Goal: Information Seeking & Learning: Learn about a topic

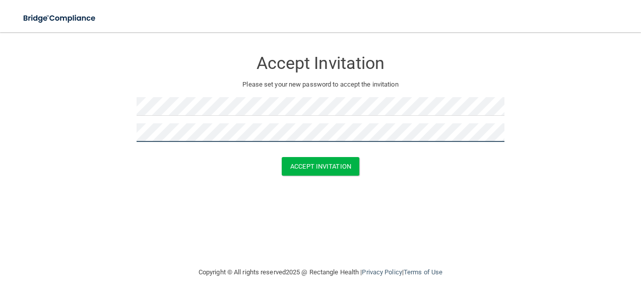
click at [282, 157] on button "Accept Invitation" at bounding box center [321, 166] width 78 height 19
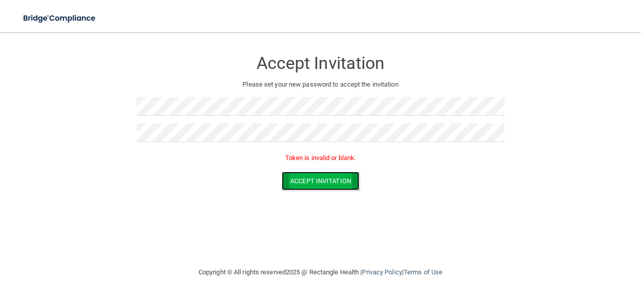
click at [322, 181] on button "Accept Invitation" at bounding box center [321, 181] width 78 height 19
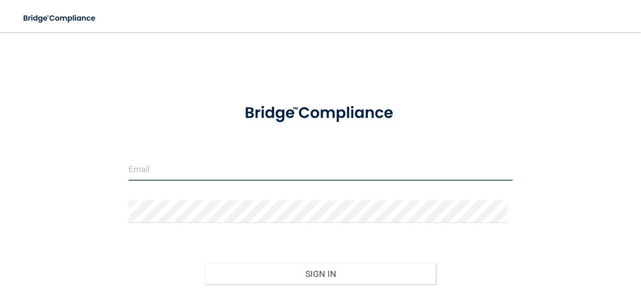
click at [223, 172] on input "email" at bounding box center [320, 169] width 384 height 23
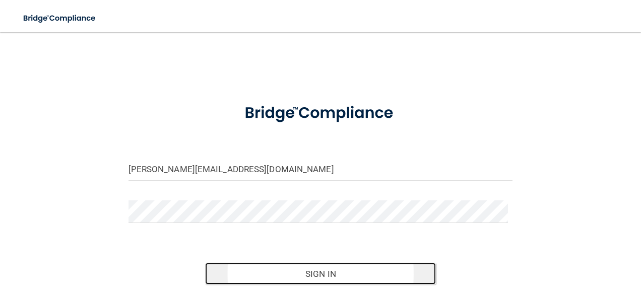
click at [304, 274] on button "Sign In" at bounding box center [320, 274] width 231 height 22
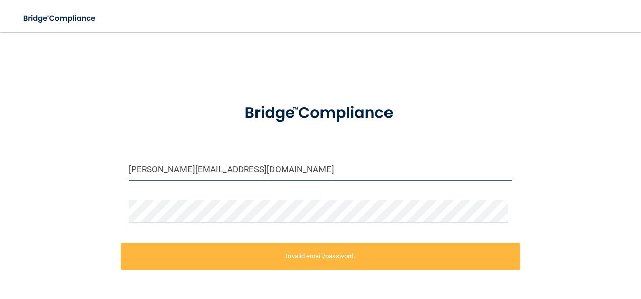
drag, startPoint x: 268, startPoint y: 171, endPoint x: 59, endPoint y: 162, distance: 208.8
click at [59, 162] on div "stephanie@titanbuilersict.com Invalid email/password. You don't have permission…" at bounding box center [320, 200] width 601 height 317
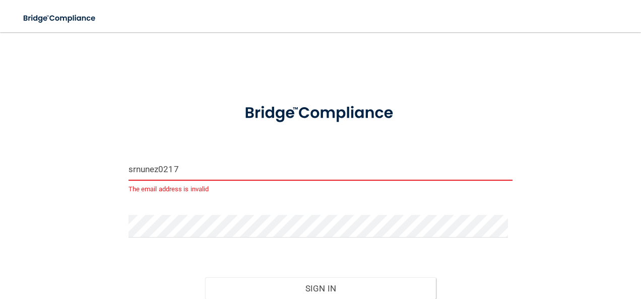
type input "Srnunez0217@gmail.com"
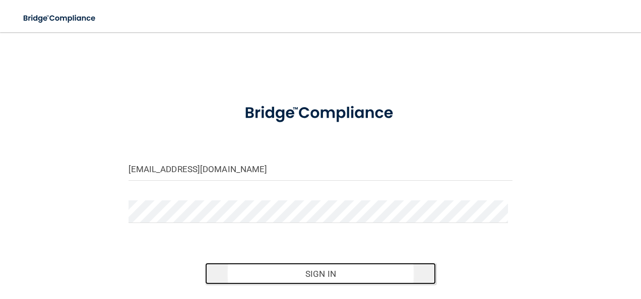
click at [247, 274] on button "Sign In" at bounding box center [320, 274] width 231 height 22
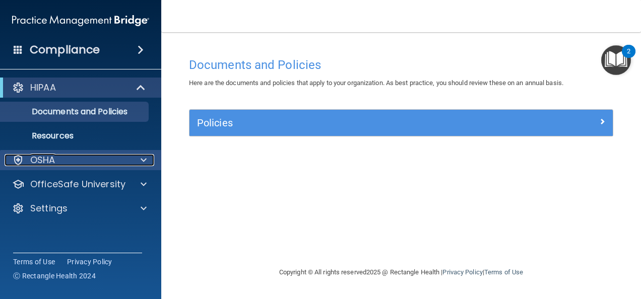
click at [48, 157] on p "OSHA" at bounding box center [42, 160] width 25 height 12
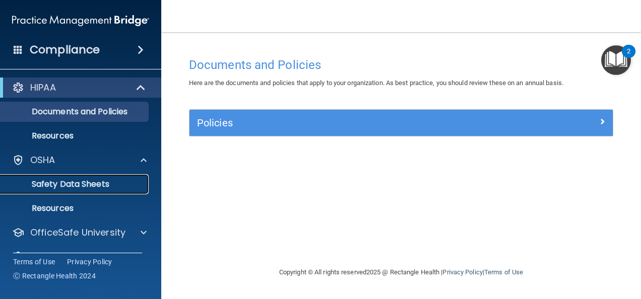
click at [54, 187] on p "Safety Data Sheets" at bounding box center [76, 184] width 138 height 10
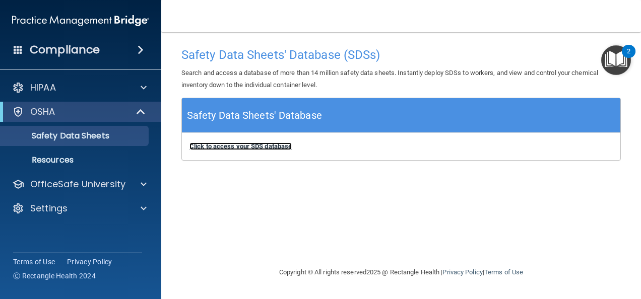
click at [253, 147] on b "Click to access your SDS database" at bounding box center [240, 147] width 102 height 8
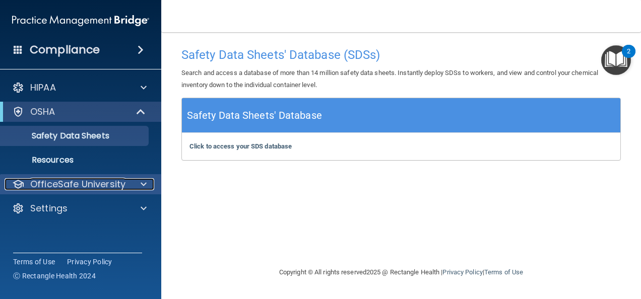
click at [139, 186] on div at bounding box center [141, 184] width 25 height 12
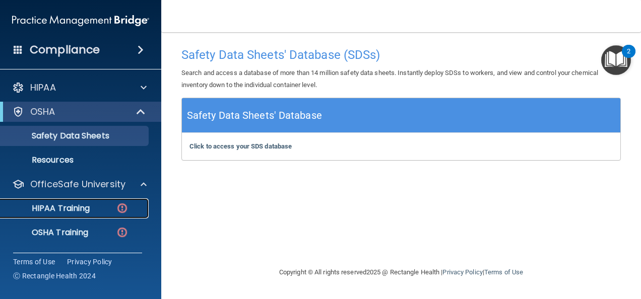
click at [93, 209] on div "HIPAA Training" at bounding box center [76, 209] width 138 height 10
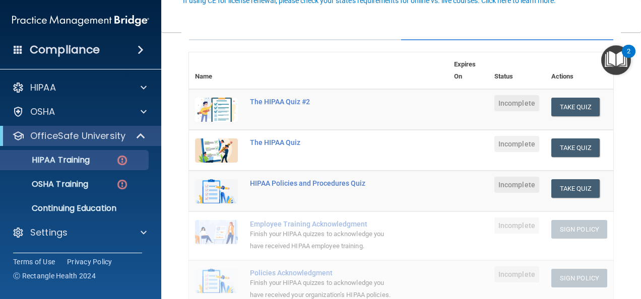
scroll to position [102, 0]
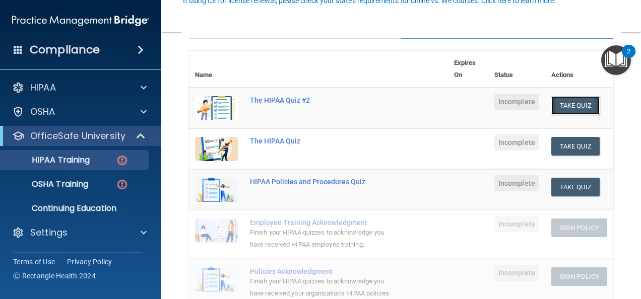
click at [586, 106] on button "Take Quiz" at bounding box center [575, 105] width 48 height 19
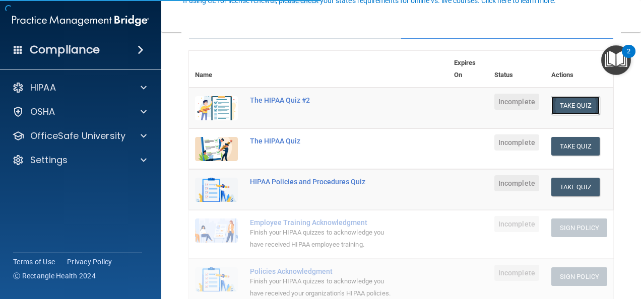
click at [584, 104] on button "Take Quiz" at bounding box center [575, 105] width 48 height 19
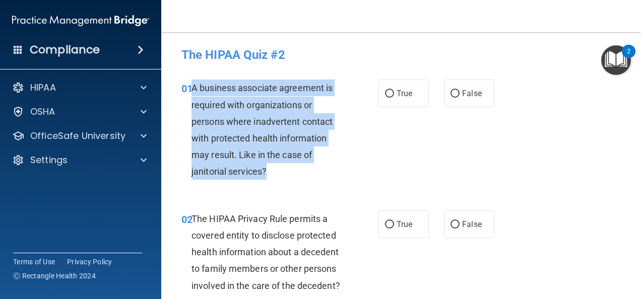
drag, startPoint x: 270, startPoint y: 170, endPoint x: 194, endPoint y: 90, distance: 110.9
click at [194, 90] on div "A business associate agreement is required with organizations or persons where …" at bounding box center [270, 130] width 159 height 100
copy span "A business associate agreement is required with organizations or persons where …"
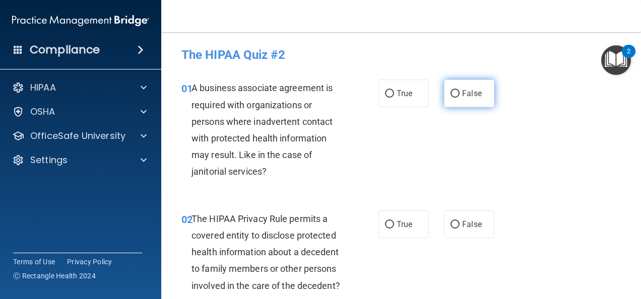
click at [469, 93] on span "False" at bounding box center [472, 94] width 20 height 10
click at [460, 93] on input "False" at bounding box center [454, 94] width 9 height 8
radio input "true"
click at [469, 93] on span "False" at bounding box center [472, 94] width 20 height 10
click at [460, 93] on input "False" at bounding box center [454, 94] width 9 height 8
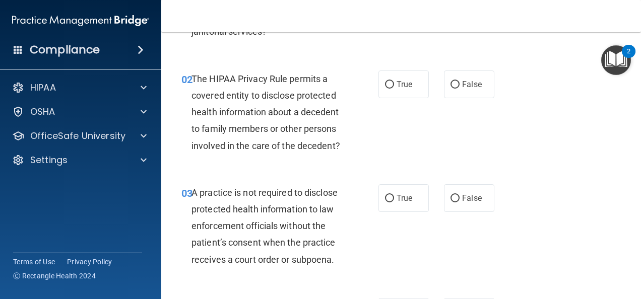
scroll to position [141, 0]
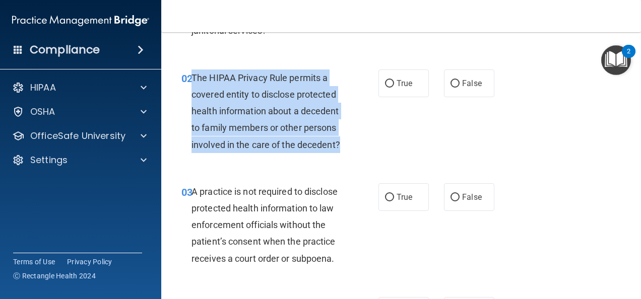
drag, startPoint x: 237, startPoint y: 163, endPoint x: 192, endPoint y: 81, distance: 93.3
click at [192, 81] on div "The HIPAA Privacy Rule permits a covered entity to disclose protected health in…" at bounding box center [270, 112] width 159 height 84
copy span "The HIPAA Privacy Rule permits a covered entity to disclose protected health in…"
click at [389, 83] on input "True" at bounding box center [389, 84] width 9 height 8
radio input "true"
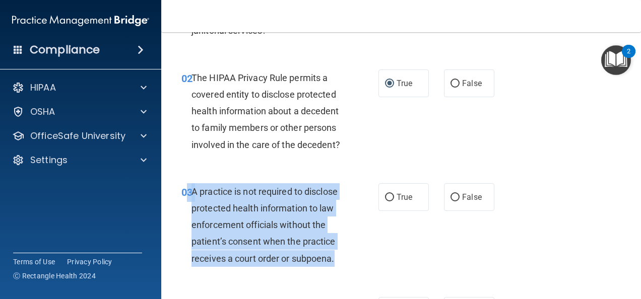
drag, startPoint x: 189, startPoint y: 208, endPoint x: 346, endPoint y: 278, distance: 171.8
click at [346, 272] on div "03 A practice is not required to disclose protected health information to law e…" at bounding box center [279, 227] width 227 height 89
copy div "3 A practice is not required to disclose protected health information to law en…"
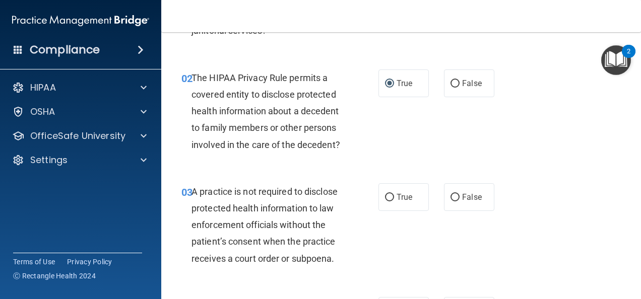
click at [399, 150] on div "02 The HIPAA Privacy Rule permits a covered entity to disclose protected health…" at bounding box center [401, 114] width 454 height 114
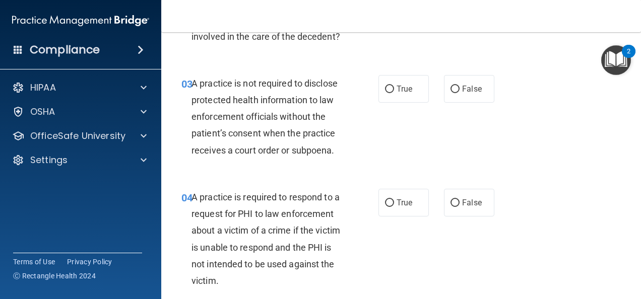
scroll to position [262, 0]
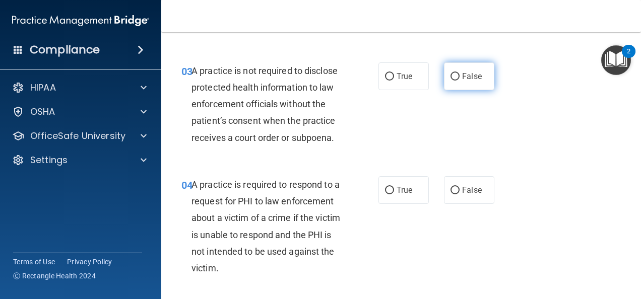
click at [450, 81] on input "False" at bounding box center [454, 77] width 9 height 8
radio input "true"
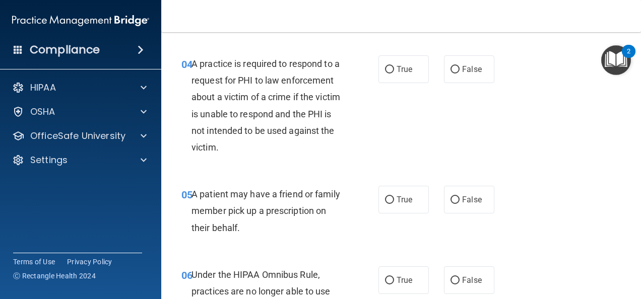
scroll to position [403, 0]
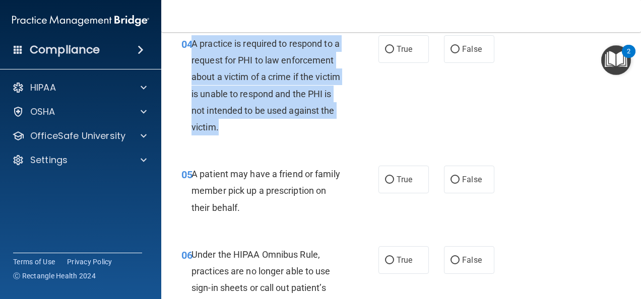
drag, startPoint x: 314, startPoint y: 143, endPoint x: 194, endPoint y: 67, distance: 142.3
click at [194, 67] on div "A practice is required to respond to a request for PHI to law enforcement about…" at bounding box center [270, 85] width 159 height 100
copy span "practice is required to respond to a request for PHI to law enforcement about a…"
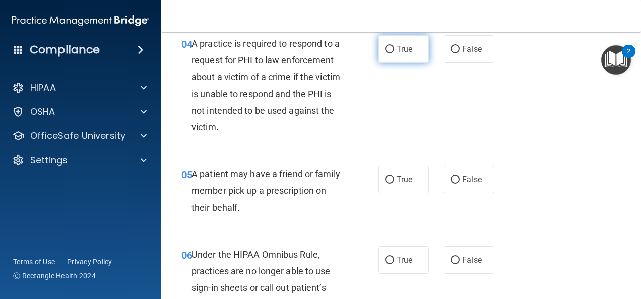
click at [391, 63] on label "True" at bounding box center [403, 49] width 50 height 28
click at [391, 53] on input "True" at bounding box center [389, 50] width 9 height 8
radio input "true"
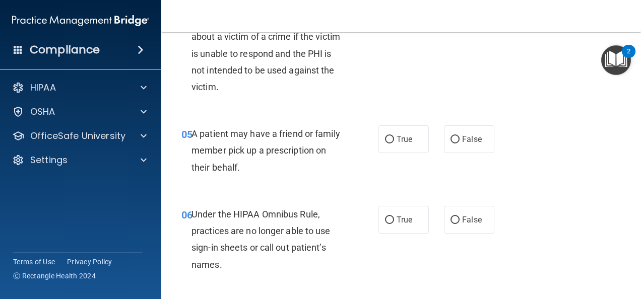
scroll to position [464, 0]
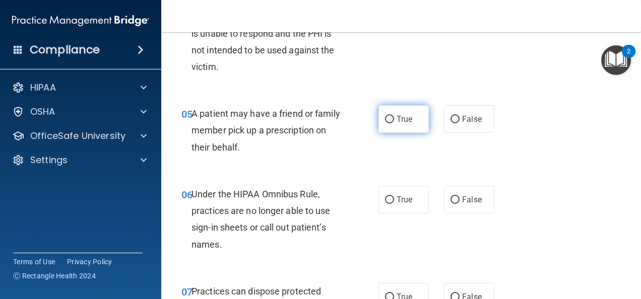
click at [397, 124] on span "True" at bounding box center [405, 119] width 16 height 10
click at [393, 123] on input "True" at bounding box center [389, 120] width 9 height 8
radio input "true"
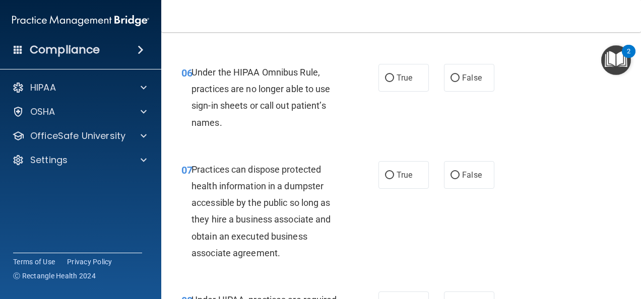
scroll to position [605, 0]
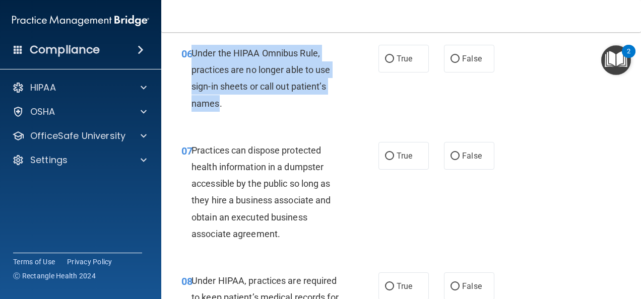
drag, startPoint x: 218, startPoint y: 121, endPoint x: 191, endPoint y: 68, distance: 59.5
click at [191, 68] on span "Under the HIPAA Omnibus Rule, practices are no longer able to use sign-in sheet…" at bounding box center [260, 78] width 139 height 61
copy span "Under the HIPAA Omnibus Rule, practices are no longer able to use sign-in sheet…"
click at [450, 63] on input "False" at bounding box center [454, 59] width 9 height 8
radio input "true"
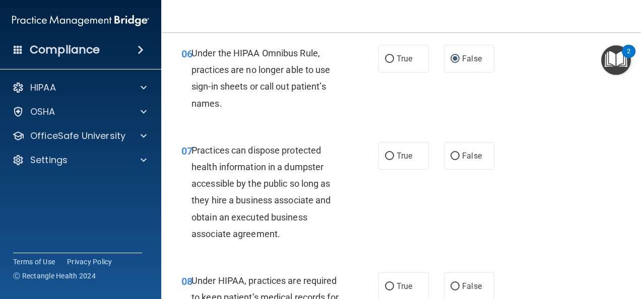
click at [444, 105] on div "06 Under the HIPAA Omnibus Rule, practices are no longer able to use sign-in sh…" at bounding box center [401, 80] width 454 height 97
click at [450, 160] on input "False" at bounding box center [454, 157] width 9 height 8
radio input "true"
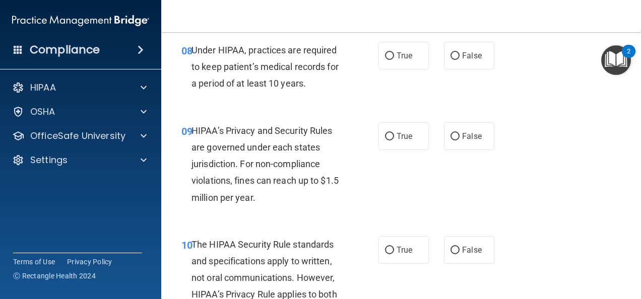
scroll to position [840, 0]
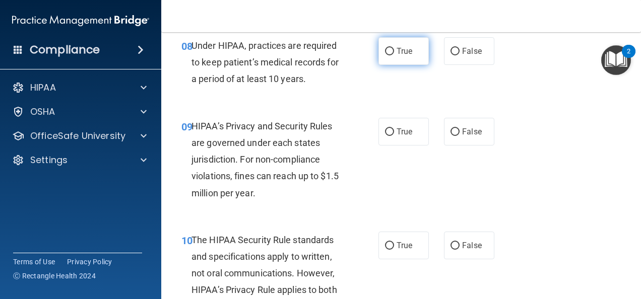
click at [390, 65] on label "True" at bounding box center [403, 51] width 50 height 28
click at [390, 55] on input "True" at bounding box center [389, 52] width 9 height 8
radio input "true"
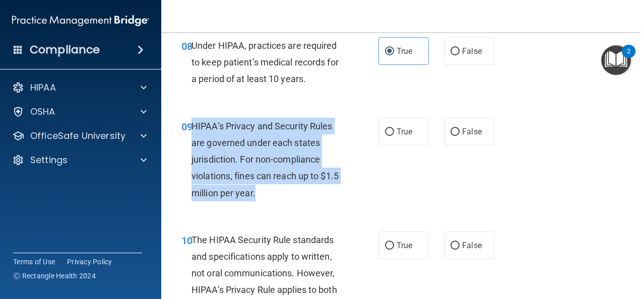
drag, startPoint x: 192, startPoint y: 141, endPoint x: 332, endPoint y: 211, distance: 155.9
click at [332, 202] on div "HIPAA’s Privacy and Security Rules are governed under each states jurisdiction.…" at bounding box center [270, 160] width 159 height 84
copy span "HIPAA’s Privacy and Security Rules are governed under each states jurisdiction.…"
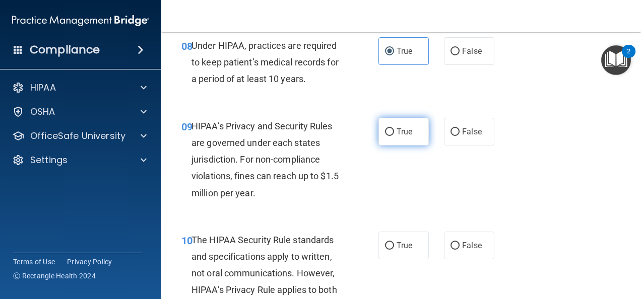
click at [408, 143] on label "True" at bounding box center [403, 132] width 50 height 28
click at [394, 136] on input "True" at bounding box center [389, 132] width 9 height 8
radio input "true"
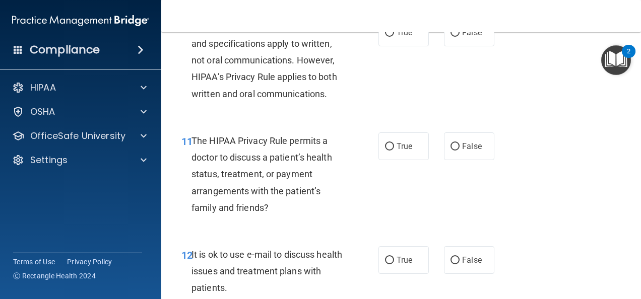
scroll to position [1057, 0]
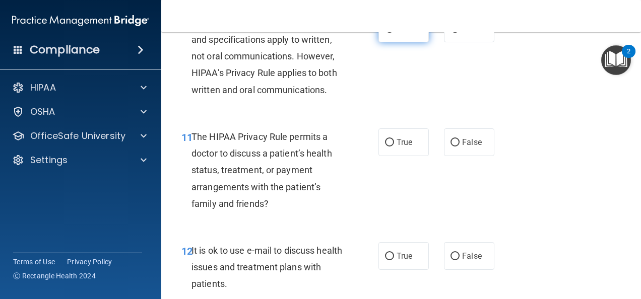
click at [397, 33] on span "True" at bounding box center [405, 29] width 16 height 10
click at [394, 33] on input "True" at bounding box center [389, 29] width 9 height 8
radio input "true"
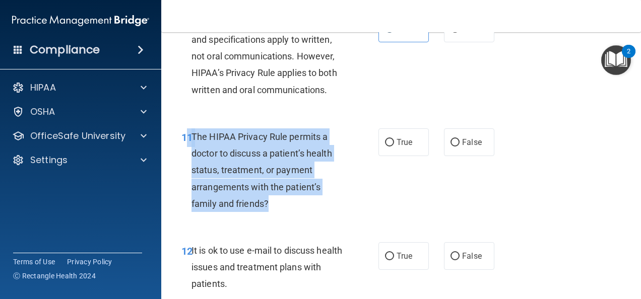
drag, startPoint x: 273, startPoint y: 220, endPoint x: 188, endPoint y: 155, distance: 106.0
click at [188, 155] on div "11 The HIPAA Privacy Rule permits a doctor to discuss a patient’s health status…" at bounding box center [279, 172] width 227 height 89
copy div "1 The HIPAA Privacy Rule permits a doctor to discuss a patient’s health status,…"
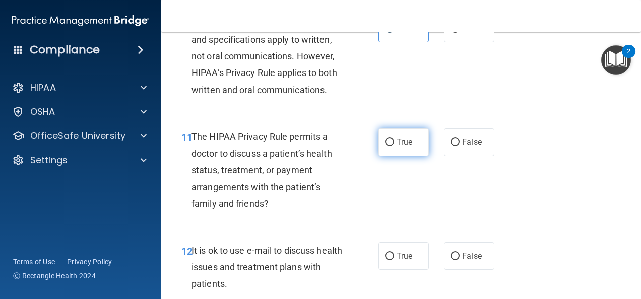
click at [407, 150] on label "True" at bounding box center [403, 142] width 50 height 28
click at [394, 147] on input "True" at bounding box center [389, 143] width 9 height 8
radio input "true"
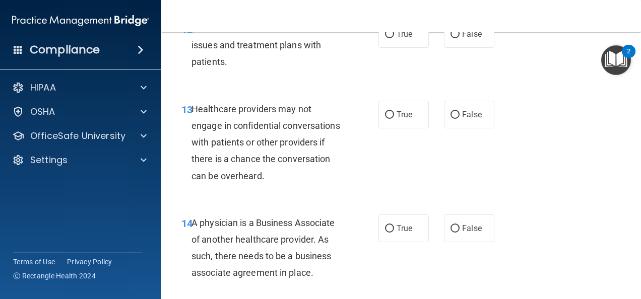
scroll to position [1266, 0]
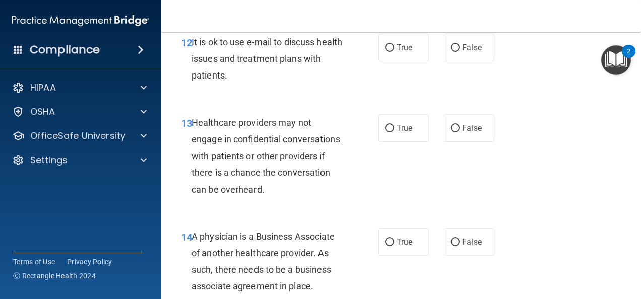
drag, startPoint x: 637, startPoint y: 154, endPoint x: 515, endPoint y: 74, distance: 145.5
click at [515, 74] on div "12 It is ok to use e-mail to discuss health issues and treatment plans with pat…" at bounding box center [401, 61] width 454 height 81
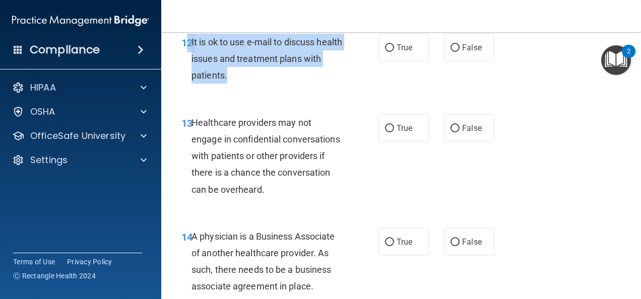
drag, startPoint x: 189, startPoint y: 55, endPoint x: 331, endPoint y: 91, distance: 145.4
click at [331, 89] on div "12 It is ok to use e-mail to discuss health issues and treatment plans with pat…" at bounding box center [279, 61] width 227 height 55
copy div "2 It is ok to use e-mail to discuss health issues and treatment plans with pati…"
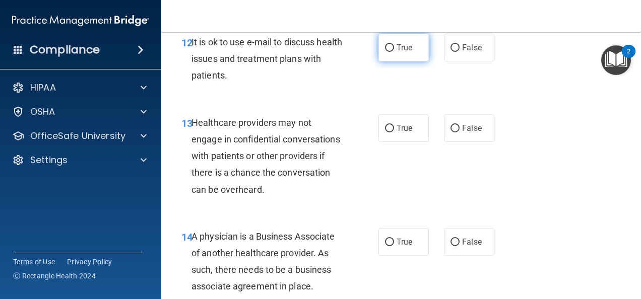
click at [397, 52] on span "True" at bounding box center [405, 48] width 16 height 10
click at [393, 52] on input "True" at bounding box center [389, 48] width 9 height 8
radio input "true"
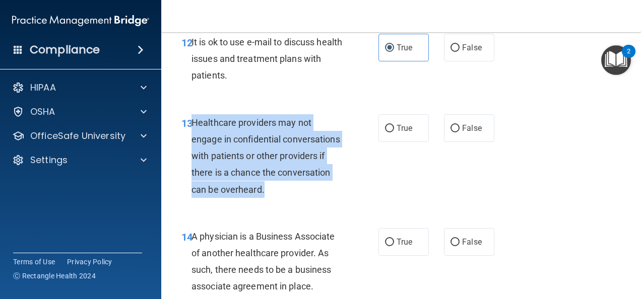
drag, startPoint x: 192, startPoint y: 136, endPoint x: 333, endPoint y: 205, distance: 156.6
click at [333, 198] on div "Healthcare providers may not engage in confidential conversations with patients…" at bounding box center [270, 156] width 159 height 84
copy span "Healthcare providers may not engage in confidential conversations with patients…"
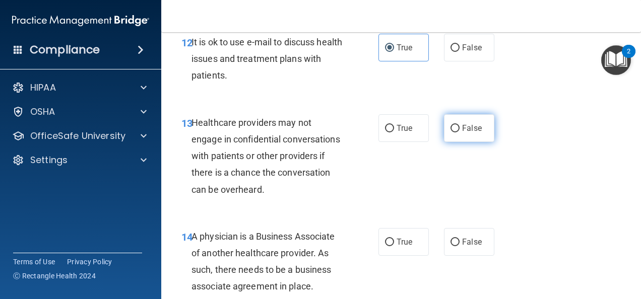
click at [462, 133] on span "False" at bounding box center [472, 128] width 20 height 10
click at [460, 133] on input "False" at bounding box center [454, 129] width 9 height 8
radio input "true"
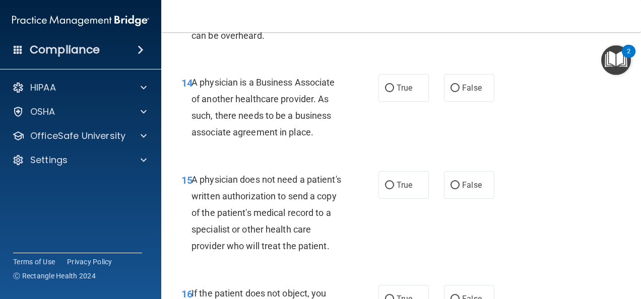
scroll to position [1424, 0]
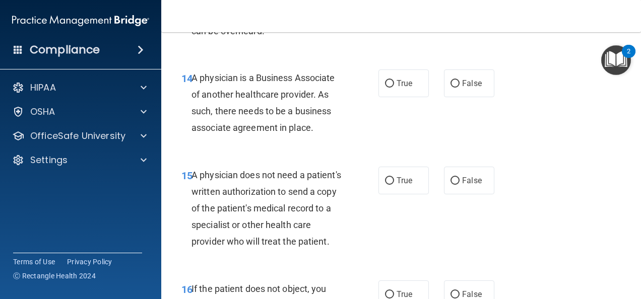
drag, startPoint x: 192, startPoint y: 92, endPoint x: 333, endPoint y: 147, distance: 150.9
click at [333, 137] on div "A physician is a Business Associate of another healthcare provider. As such, th…" at bounding box center [270, 103] width 159 height 67
click at [457, 97] on label "False" at bounding box center [469, 84] width 50 height 28
click at [457, 88] on input "False" at bounding box center [454, 84] width 9 height 8
radio input "true"
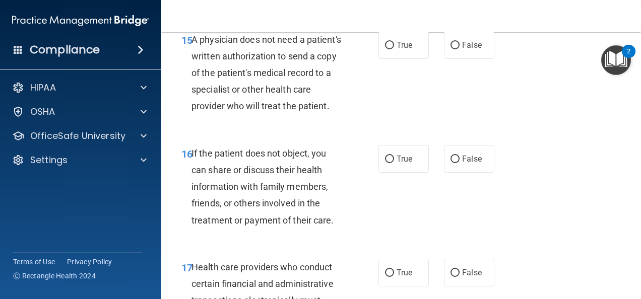
scroll to position [1565, 0]
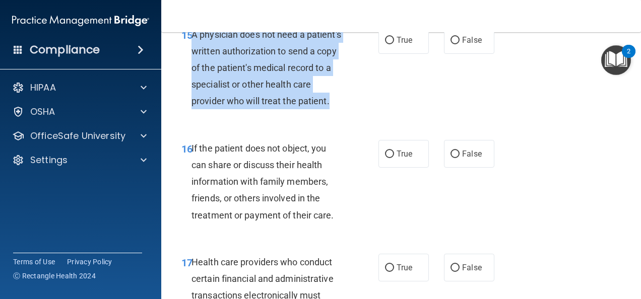
drag, startPoint x: 192, startPoint y: 50, endPoint x: 318, endPoint y: 126, distance: 147.4
click at [318, 110] on div "A physician does not need a patient's written authorization to send a copy of t…" at bounding box center [270, 68] width 159 height 84
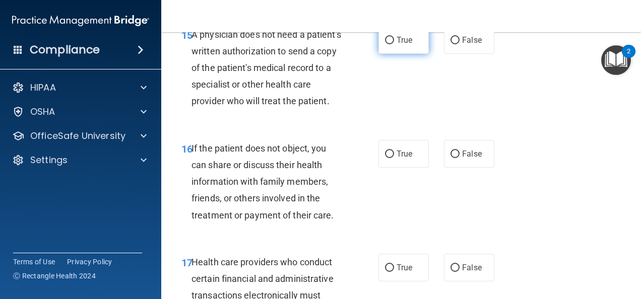
click at [404, 45] on span "True" at bounding box center [405, 40] width 16 height 10
click at [394, 44] on input "True" at bounding box center [389, 41] width 9 height 8
radio input "true"
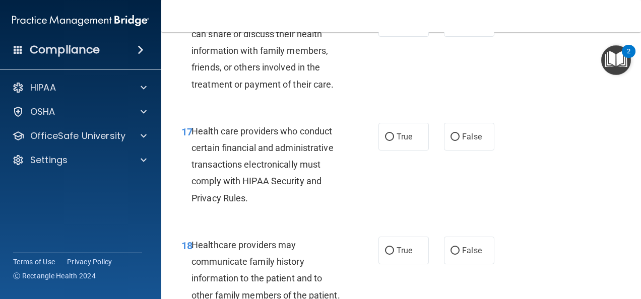
scroll to position [1701, 0]
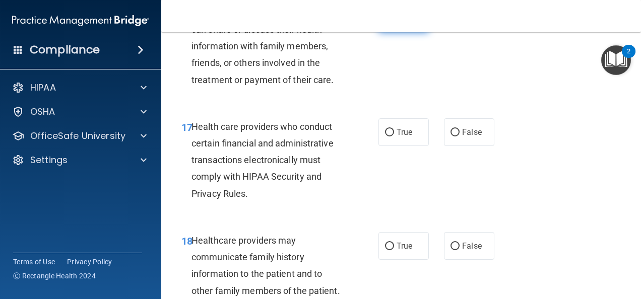
click at [385, 23] on input "True" at bounding box center [389, 19] width 9 height 8
radio input "true"
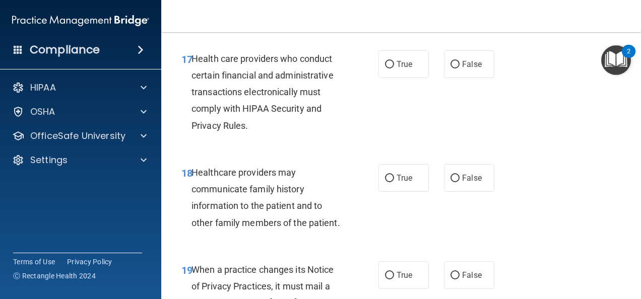
scroll to position [1773, 0]
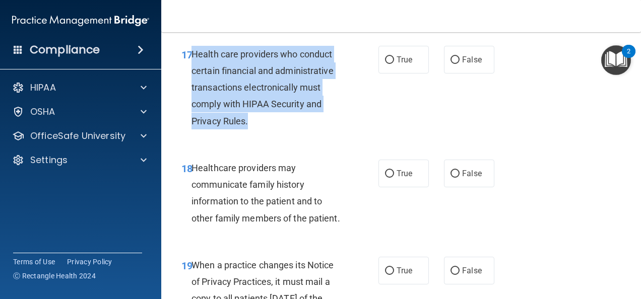
drag, startPoint x: 193, startPoint y: 83, endPoint x: 307, endPoint y: 149, distance: 131.9
click at [307, 129] on div "Health care providers who conduct certain financial and administrative transact…" at bounding box center [270, 88] width 159 height 84
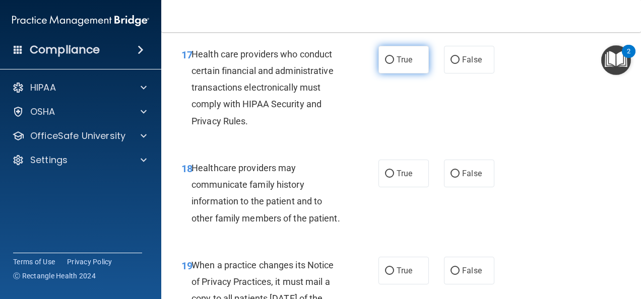
click at [393, 74] on label "True" at bounding box center [403, 60] width 50 height 28
click at [393, 64] on input "True" at bounding box center [389, 60] width 9 height 8
radio input "true"
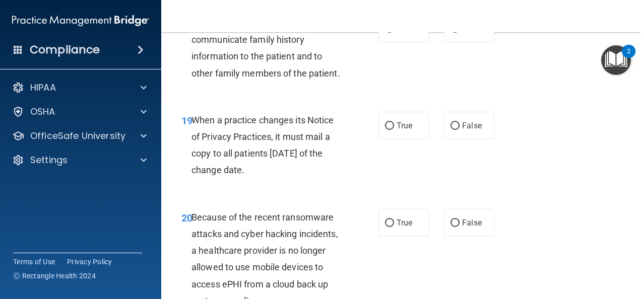
scroll to position [1914, 0]
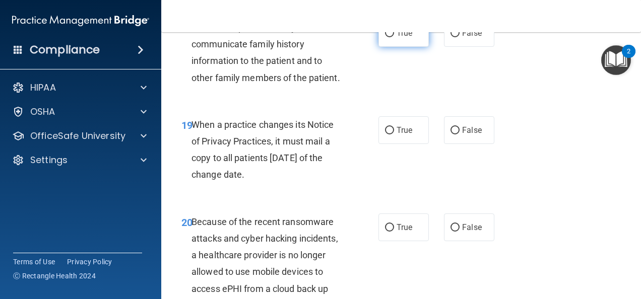
click at [387, 37] on input "True" at bounding box center [389, 34] width 9 height 8
radio input "true"
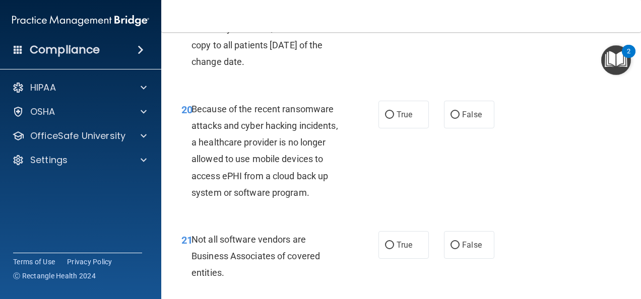
scroll to position [2032, 0]
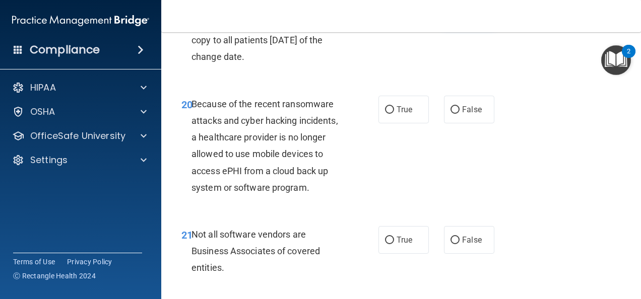
click at [450, 17] on input "False" at bounding box center [454, 13] width 9 height 8
radio input "true"
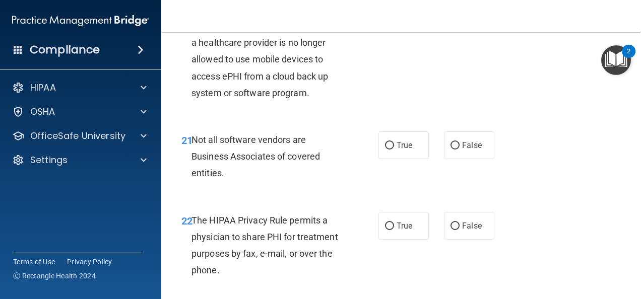
scroll to position [2131, 0]
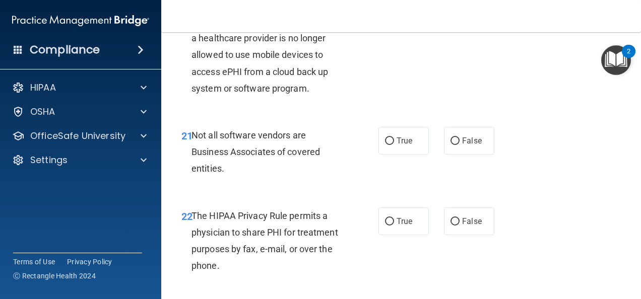
click at [365, 102] on div "20 Because of the recent ransomware attacks and cyber hacking incidents, a heal…" at bounding box center [279, 48] width 227 height 105
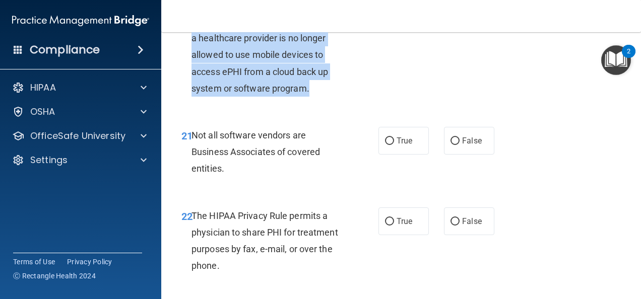
drag, startPoint x: 192, startPoint y: 50, endPoint x: 331, endPoint y: 135, distance: 162.4
click at [331, 97] on div "Because of the recent ransomware attacks and cyber hacking incidents, a healthc…" at bounding box center [270, 46] width 159 height 100
click at [450, 15] on input "False" at bounding box center [454, 11] width 9 height 8
radio input "true"
click at [368, 102] on div "20 Because of the recent ransomware attacks and cyber hacking incidents, a heal…" at bounding box center [279, 48] width 227 height 105
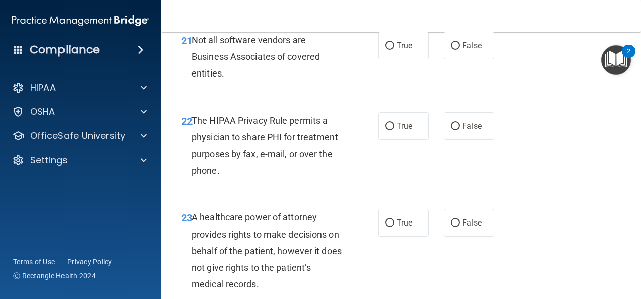
scroll to position [2235, 0]
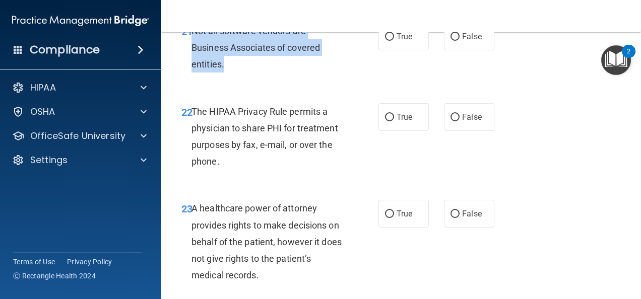
drag, startPoint x: 226, startPoint y: 116, endPoint x: 194, endPoint y: 85, distance: 44.5
click at [194, 73] on div "Not all software vendors are Business Associates of covered entities." at bounding box center [270, 48] width 159 height 50
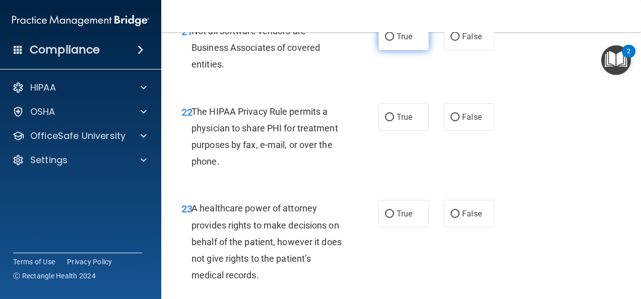
click at [397, 41] on span "True" at bounding box center [405, 37] width 16 height 10
click at [394, 41] on input "True" at bounding box center [389, 37] width 9 height 8
radio input "true"
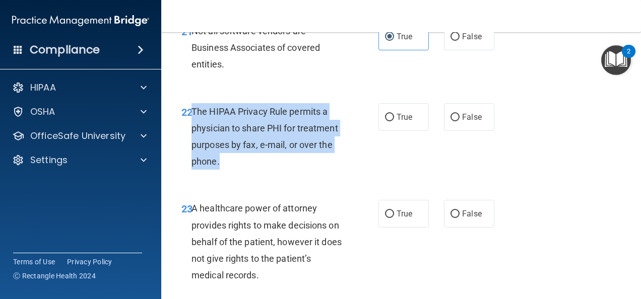
drag, startPoint x: 192, startPoint y: 159, endPoint x: 334, endPoint y: 209, distance: 149.9
click at [334, 170] on div "The HIPAA Privacy Rule permits a physician to share PHI for treatment purposes …" at bounding box center [270, 136] width 159 height 67
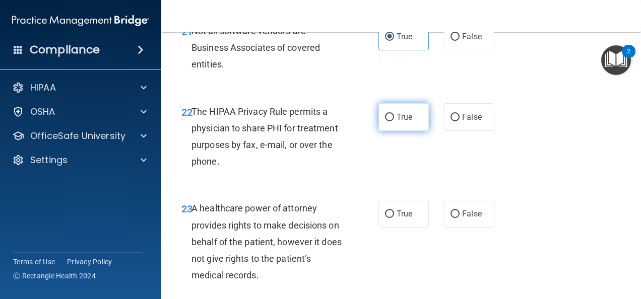
click at [399, 131] on label "True" at bounding box center [403, 117] width 50 height 28
click at [394, 121] on input "True" at bounding box center [389, 118] width 9 height 8
radio input "true"
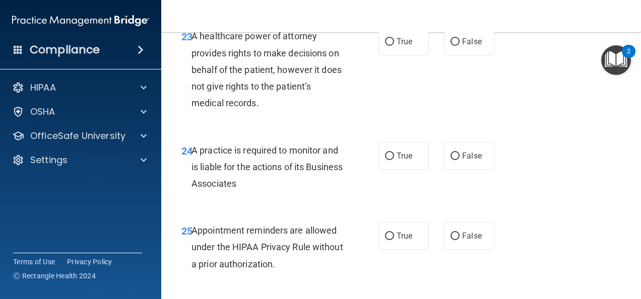
scroll to position [2417, 0]
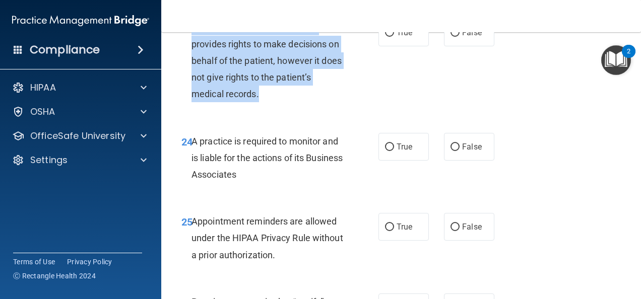
drag, startPoint x: 192, startPoint y: 76, endPoint x: 351, endPoint y: 144, distance: 172.2
click at [351, 107] on div "23 A healthcare power of attorney provides rights to make decisions on behalf o…" at bounding box center [279, 63] width 227 height 89
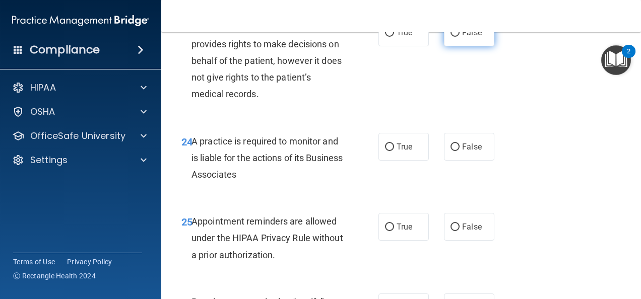
click at [472, 37] on span "False" at bounding box center [472, 33] width 20 height 10
click at [460, 37] on input "False" at bounding box center [454, 33] width 9 height 8
radio input "true"
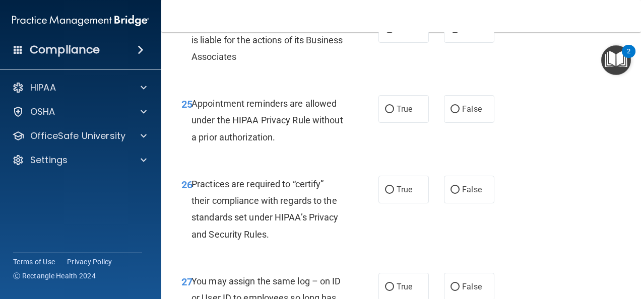
scroll to position [2548, 0]
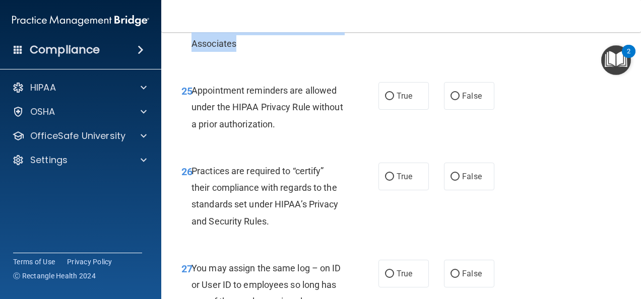
drag, startPoint x: 191, startPoint y: 57, endPoint x: 291, endPoint y: 92, distance: 106.0
click at [291, 52] on div "A practice is required to monitor and is liable for the actions of its Business…" at bounding box center [270, 27] width 159 height 50
click at [392, 30] on label "True" at bounding box center [403, 16] width 50 height 28
click at [392, 20] on input "True" at bounding box center [389, 17] width 9 height 8
radio input "true"
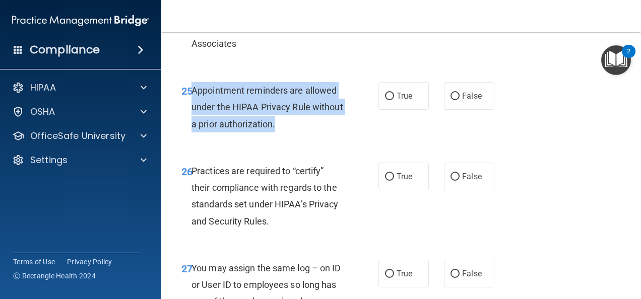
drag, startPoint x: 193, startPoint y: 141, endPoint x: 316, endPoint y: 178, distance: 128.8
click at [316, 133] on div "Appointment reminders are allowed under the HIPAA Privacy Rule without a prior …" at bounding box center [270, 107] width 159 height 50
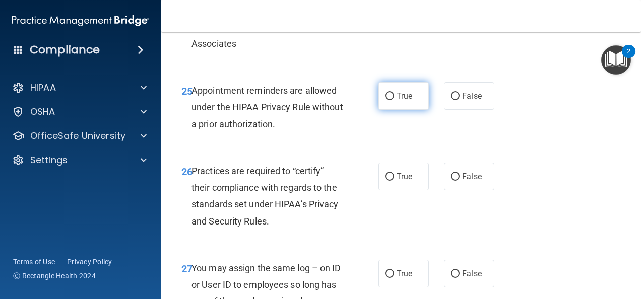
click at [408, 101] on span "True" at bounding box center [405, 96] width 16 height 10
click at [394, 100] on input "True" at bounding box center [389, 97] width 9 height 8
radio input "true"
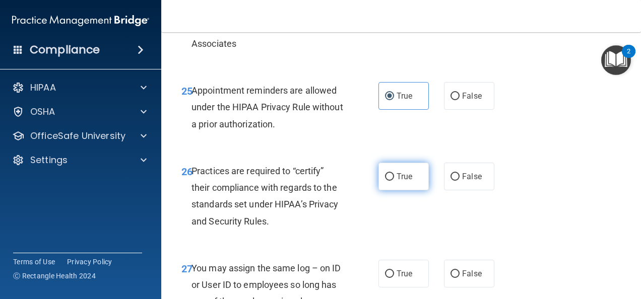
click at [404, 181] on span "True" at bounding box center [405, 177] width 16 height 10
click at [394, 181] on input "True" at bounding box center [389, 177] width 9 height 8
radio input "true"
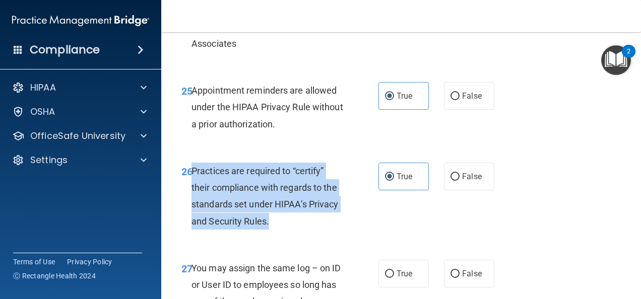
drag, startPoint x: 283, startPoint y: 271, endPoint x: 193, endPoint y: 226, distance: 100.5
click at [193, 226] on div "Practices are required to “certify” their compliance with regards to the standa…" at bounding box center [270, 196] width 159 height 67
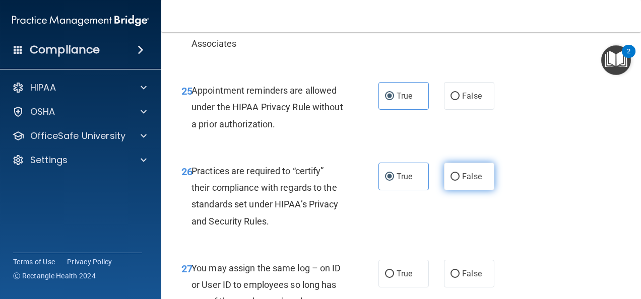
click at [469, 181] on span "False" at bounding box center [472, 177] width 20 height 10
click at [460, 181] on input "False" at bounding box center [454, 177] width 9 height 8
radio input "true"
radio input "false"
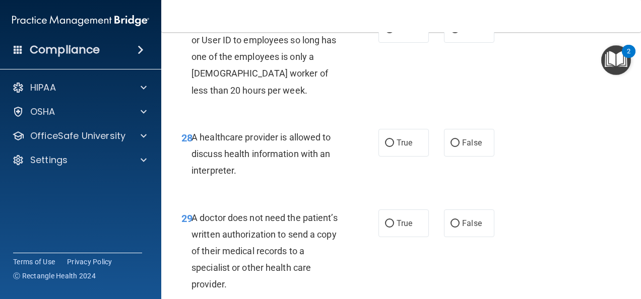
scroll to position [2797, 0]
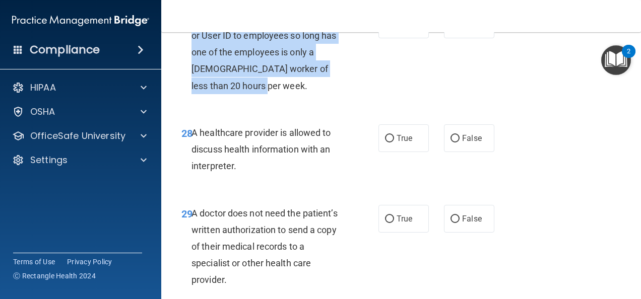
drag, startPoint x: 192, startPoint y: 68, endPoint x: 355, endPoint y: 131, distance: 174.2
click at [355, 99] on div "27 You may assign the same log – on ID or User ID to employees so long has one …" at bounding box center [279, 55] width 227 height 89
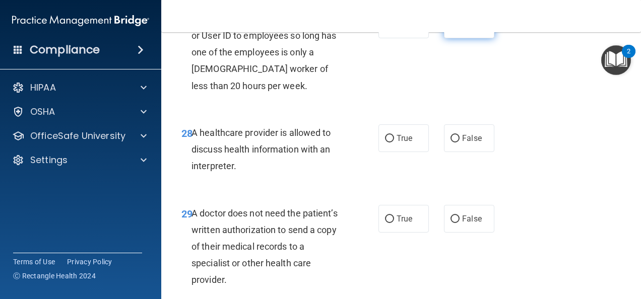
click at [472, 29] on span "False" at bounding box center [472, 25] width 20 height 10
click at [460, 29] on input "False" at bounding box center [454, 25] width 9 height 8
radio input "true"
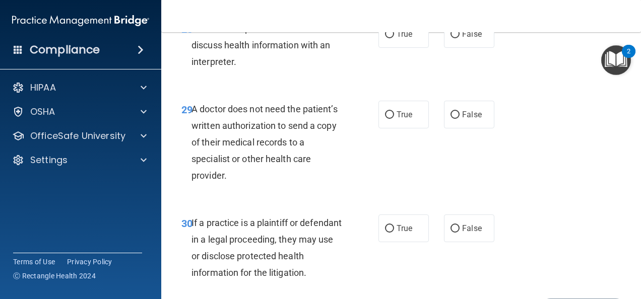
scroll to position [2905, 0]
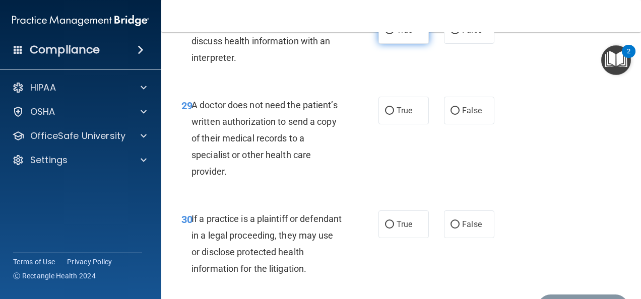
click at [398, 35] on span "True" at bounding box center [405, 30] width 16 height 10
click at [394, 34] on input "True" at bounding box center [389, 31] width 9 height 8
radio input "true"
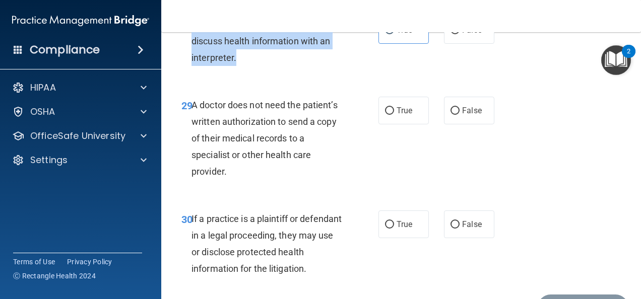
drag, startPoint x: 192, startPoint y: 72, endPoint x: 312, endPoint y: 114, distance: 127.2
click at [312, 67] on div "A healthcare provider is allowed to discuss health information with an interpre…" at bounding box center [270, 41] width 159 height 50
drag, startPoint x: 191, startPoint y: 156, endPoint x: 293, endPoint y: 216, distance: 117.9
click at [293, 180] on div "A doctor does not need the patient’s written authorization to send a copy of th…" at bounding box center [270, 139] width 159 height 84
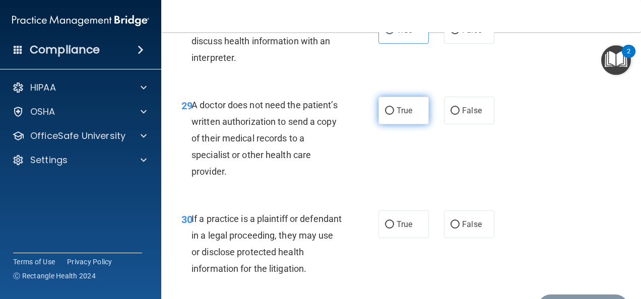
click at [412, 124] on label "True" at bounding box center [403, 111] width 50 height 28
click at [394, 115] on input "True" at bounding box center [389, 111] width 9 height 8
radio input "true"
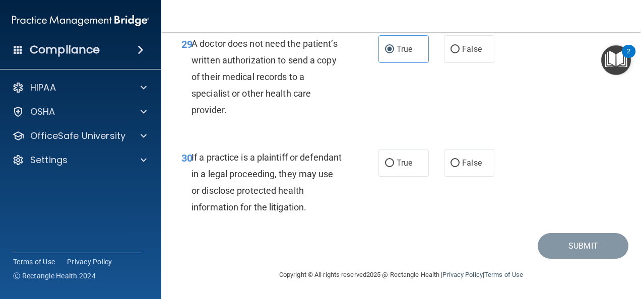
scroll to position [3017, 0]
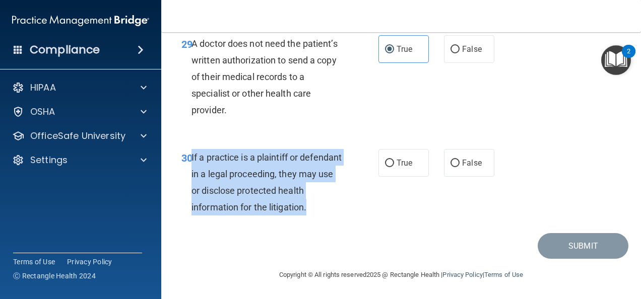
drag, startPoint x: 190, startPoint y: 158, endPoint x: 337, endPoint y: 209, distance: 154.6
click at [337, 209] on div "30 If a practice is a plaintiff or defendant in a legal proceeding, they may us…" at bounding box center [279, 185] width 227 height 72
click at [388, 160] on input "True" at bounding box center [389, 164] width 9 height 8
radio input "true"
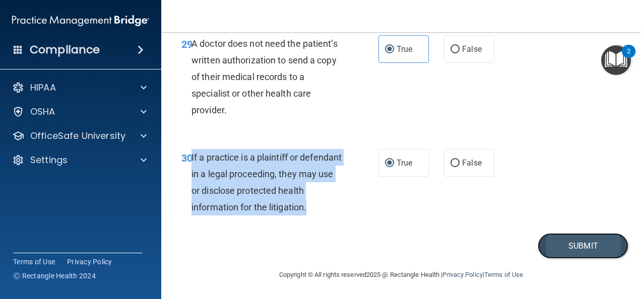
click at [573, 245] on button "Submit" at bounding box center [583, 246] width 91 height 26
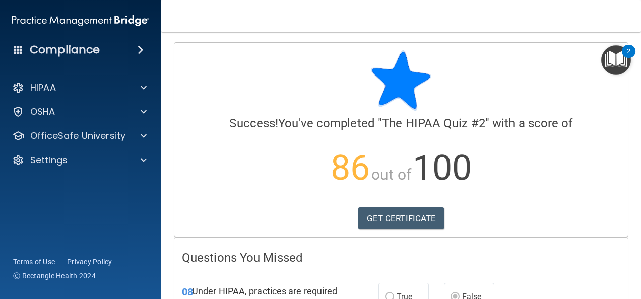
click at [429, 230] on div "Calculating your score.... Success! You've completed " The HIPAA Quiz #2 " with…" at bounding box center [400, 140] width 453 height 194
click at [427, 217] on link "GET CERTIFICATE" at bounding box center [401, 219] width 86 height 22
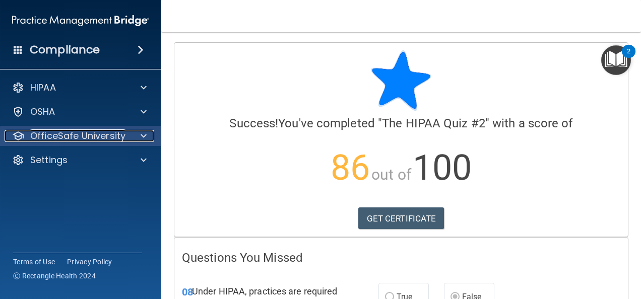
click at [117, 133] on p "OfficeSafe University" at bounding box center [77, 136] width 95 height 12
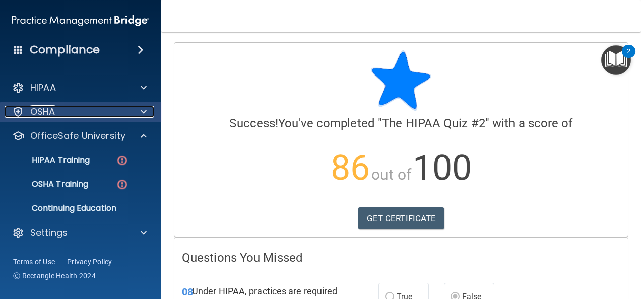
click at [136, 114] on div at bounding box center [141, 112] width 25 height 12
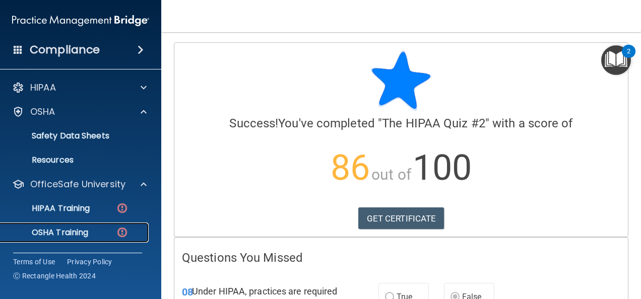
click at [110, 232] on div "OSHA Training" at bounding box center [76, 233] width 138 height 10
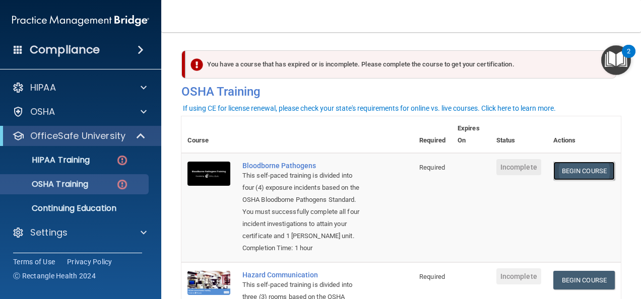
click at [564, 169] on link "Begin Course" at bounding box center [583, 171] width 61 height 19
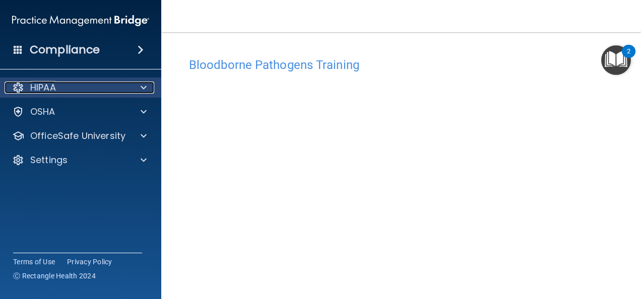
click at [146, 86] on span at bounding box center [144, 88] width 6 height 12
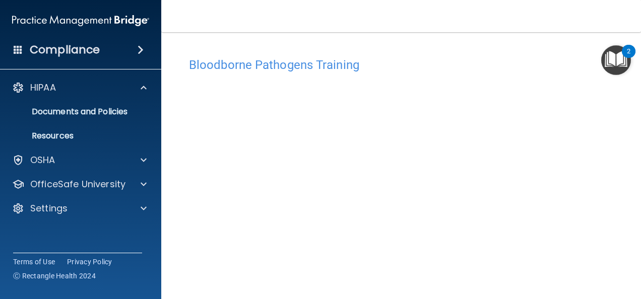
click at [132, 149] on div "HIPAA Documents and Policies Report an Incident Business Associates Emergency P…" at bounding box center [81, 150] width 162 height 153
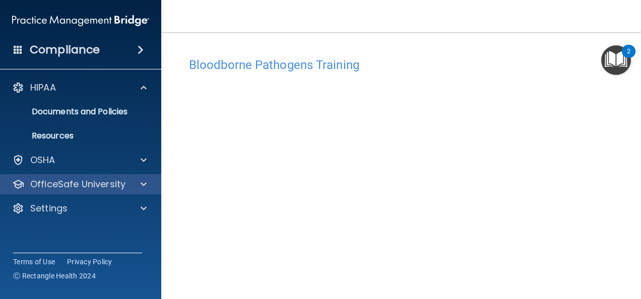
click at [141, 174] on div "OfficeSafe University" at bounding box center [81, 184] width 162 height 20
click at [141, 177] on div "OfficeSafe University" at bounding box center [81, 184] width 162 height 20
click at [136, 187] on div at bounding box center [141, 184] width 25 height 12
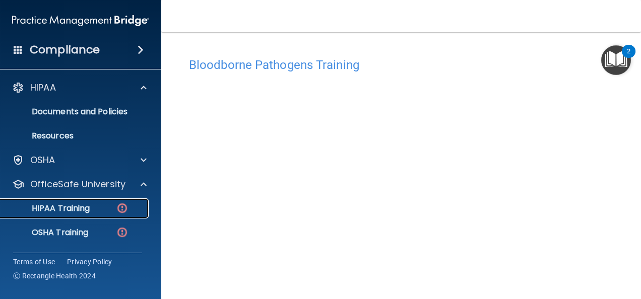
click at [109, 211] on div "HIPAA Training" at bounding box center [76, 209] width 138 height 10
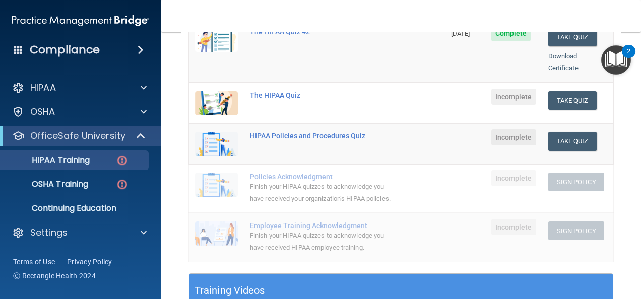
scroll to position [169, 0]
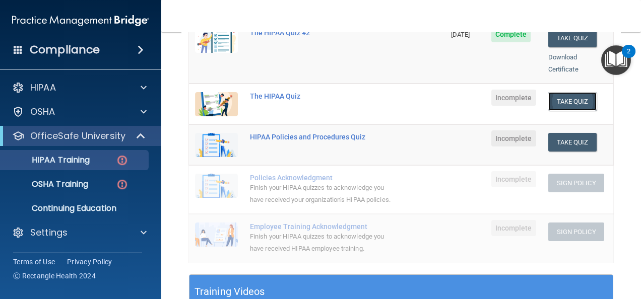
click at [575, 92] on button "Take Quiz" at bounding box center [572, 101] width 48 height 19
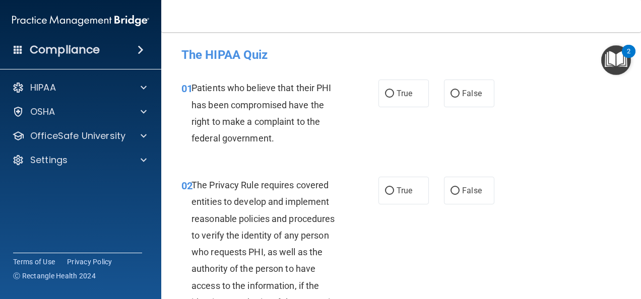
click at [412, 79] on div "01 Patients who believe that their PHI has been compromised have the right to m…" at bounding box center [401, 115] width 454 height 97
click at [404, 104] on label "True" at bounding box center [403, 94] width 50 height 28
click at [394, 98] on input "True" at bounding box center [389, 94] width 9 height 8
radio input "true"
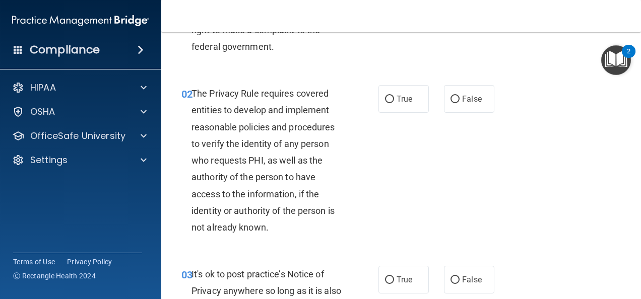
scroll to position [101, 0]
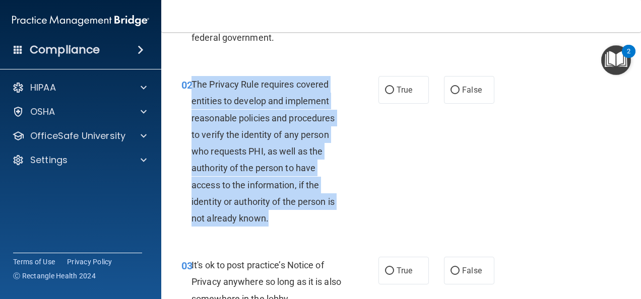
drag, startPoint x: 192, startPoint y: 82, endPoint x: 343, endPoint y: 216, distance: 201.6
click at [343, 216] on div "The Privacy Rule requires covered entities to develop and implement reasonable …" at bounding box center [270, 151] width 159 height 151
copy span "The Privacy Rule requires covered entities to develop and implement reasonable …"
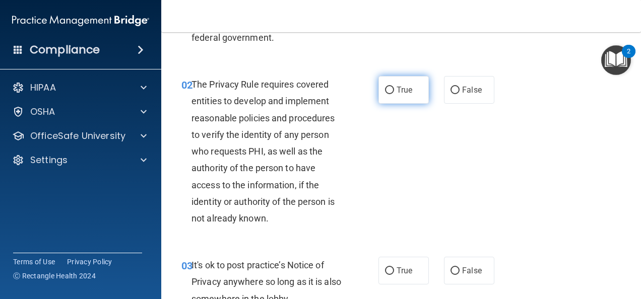
click at [386, 95] on label "True" at bounding box center [403, 90] width 50 height 28
click at [386, 94] on input "True" at bounding box center [389, 91] width 9 height 8
radio input "true"
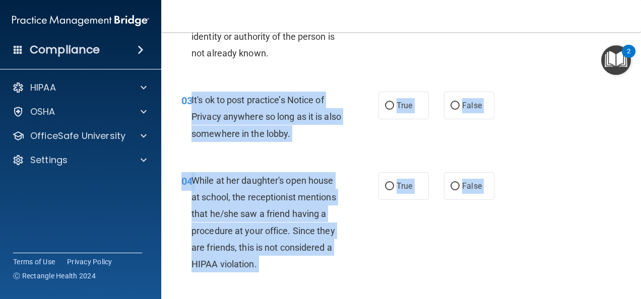
scroll to position [271, 0]
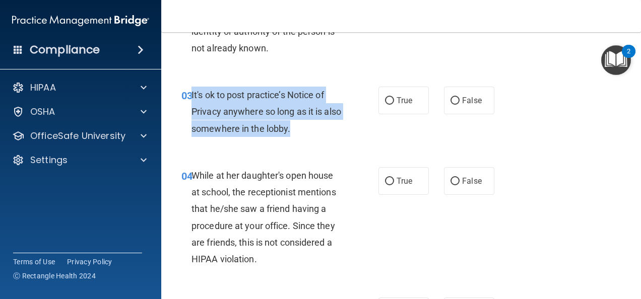
drag, startPoint x: 190, startPoint y: 264, endPoint x: 309, endPoint y: 131, distance: 178.4
click at [309, 131] on div "03 It's ok to post practice’s Notice of Privacy anywhere so long as it is also …" at bounding box center [279, 114] width 227 height 55
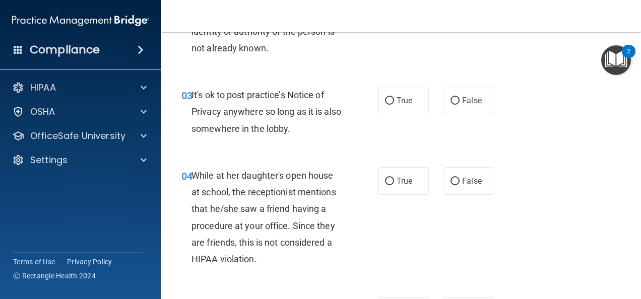
drag, startPoint x: 309, startPoint y: 131, endPoint x: 335, endPoint y: 147, distance: 30.1
click at [335, 147] on div "03 It's ok to post practice’s Notice of Privacy anywhere so long as it is also …" at bounding box center [401, 114] width 454 height 81
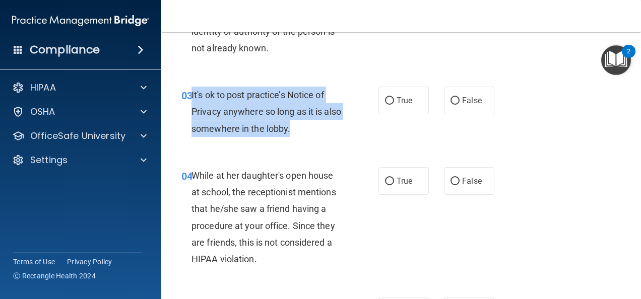
drag, startPoint x: 190, startPoint y: 93, endPoint x: 323, endPoint y: 133, distance: 139.0
click at [323, 133] on div "03 It's ok to post practice’s Notice of Privacy anywhere so long as it is also …" at bounding box center [279, 114] width 227 height 55
copy div "It's ok to post practice’s Notice of Privacy anywhere so long as it is also som…"
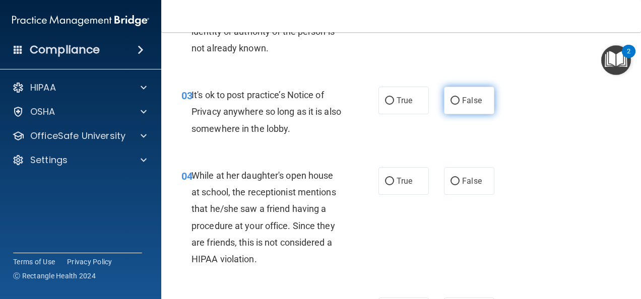
click at [462, 100] on span "False" at bounding box center [472, 101] width 20 height 10
click at [460, 100] on input "False" at bounding box center [454, 101] width 9 height 8
radio input "true"
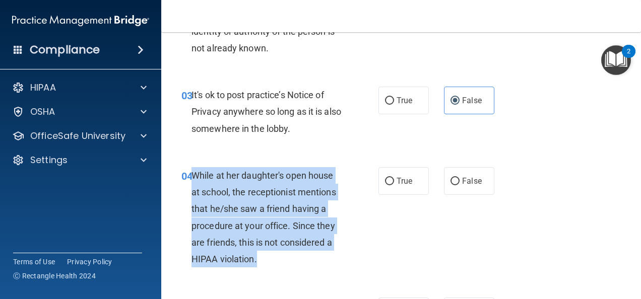
drag, startPoint x: 191, startPoint y: 174, endPoint x: 342, endPoint y: 257, distance: 172.5
click at [342, 257] on div "While at her daughter's open house at school, the receptionist mentions that he…" at bounding box center [270, 217] width 159 height 100
copy span "While at her daughter's open house at school, the receptionist mentions that he…"
click at [453, 181] on input "False" at bounding box center [454, 182] width 9 height 8
radio input "true"
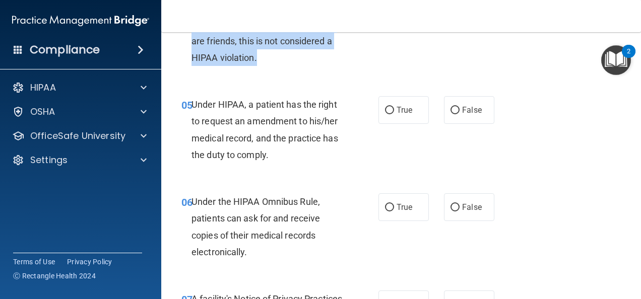
scroll to position [493, 0]
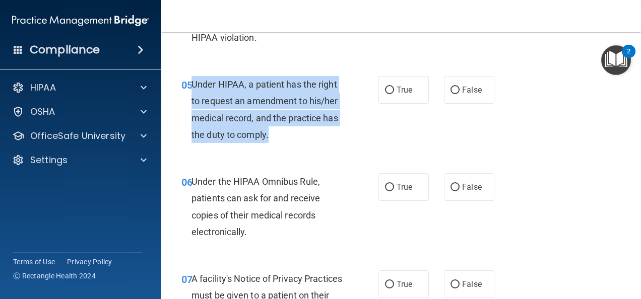
drag, startPoint x: 192, startPoint y: 81, endPoint x: 346, endPoint y: 136, distance: 163.2
click at [346, 136] on div "Under HIPAA, a patient has the right to request an amendment to his/her medical…" at bounding box center [270, 109] width 159 height 67
copy span "Under HIPAA, a patient has the right to request an amendment to his/her medical…"
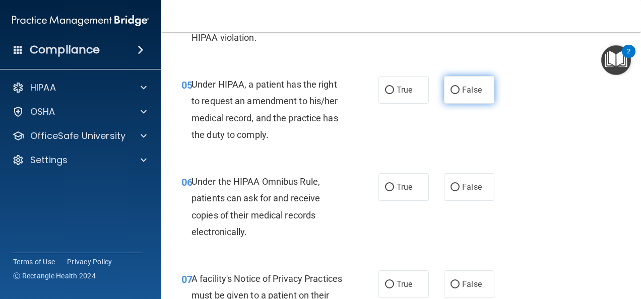
click at [448, 97] on label "False" at bounding box center [469, 90] width 50 height 28
click at [450, 94] on input "False" at bounding box center [454, 91] width 9 height 8
radio input "true"
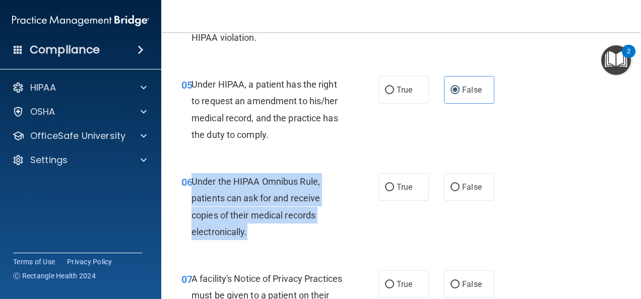
drag, startPoint x: 192, startPoint y: 177, endPoint x: 311, endPoint y: 229, distance: 130.2
click at [311, 229] on div "Under the HIPAA Omnibus Rule, patients can ask for and receive copies of their …" at bounding box center [270, 206] width 159 height 67
copy span "Under the HIPAA Omnibus Rule, patients can ask for and receive copies of their …"
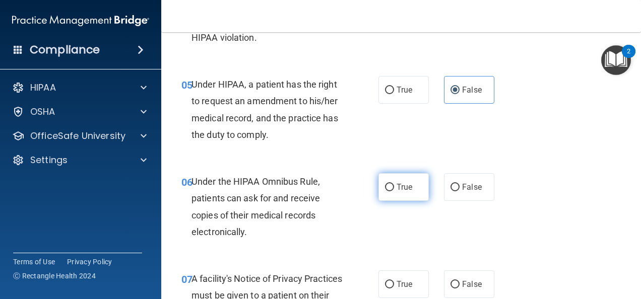
click at [399, 188] on span "True" at bounding box center [405, 187] width 16 height 10
click at [394, 188] on input "True" at bounding box center [389, 188] width 9 height 8
radio input "true"
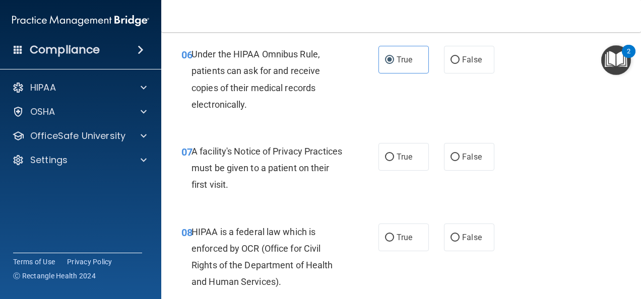
scroll to position [661, 0]
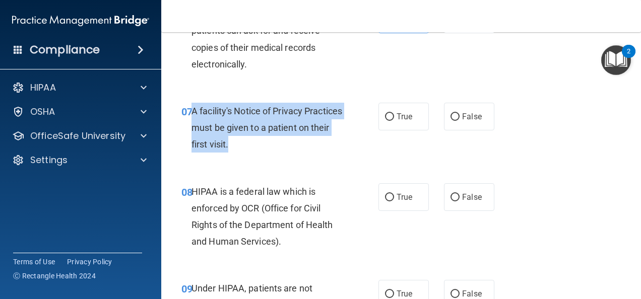
drag, startPoint x: 191, startPoint y: 107, endPoint x: 340, endPoint y: 145, distance: 153.5
click at [340, 145] on div "A facility's Notice of Privacy Practices must be given to a patient on their fi…" at bounding box center [270, 128] width 159 height 50
copy span "A facility's Notice of Privacy Practices must be given to a patient on their fi…"
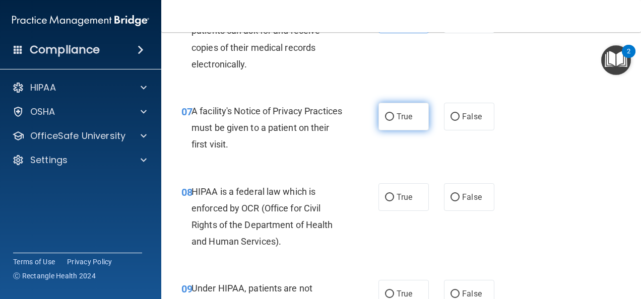
click at [380, 120] on label "True" at bounding box center [403, 117] width 50 height 28
click at [385, 120] on input "True" at bounding box center [389, 117] width 9 height 8
radio input "true"
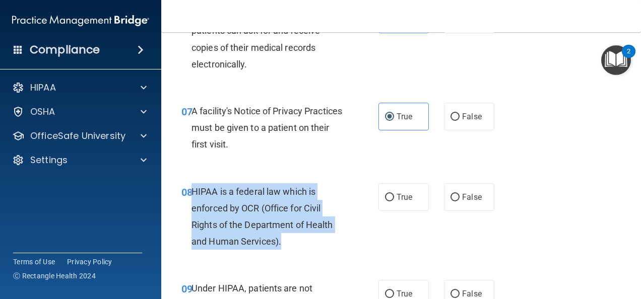
drag, startPoint x: 191, startPoint y: 190, endPoint x: 356, endPoint y: 243, distance: 173.2
click at [356, 243] on div "08 HIPAA is a federal law which is enforced by OCR (Office for Civil Rights of …" at bounding box center [279, 219] width 227 height 72
copy span "HIPAA is a federal law which is enforced by OCR (Office for Civil Rights of the…"
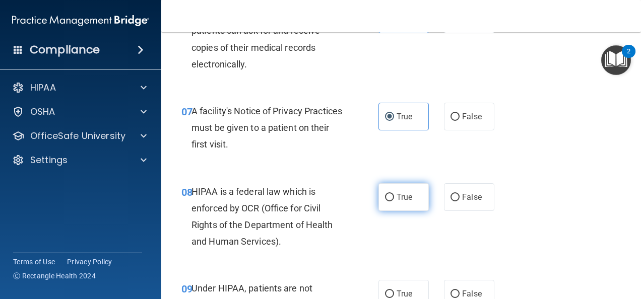
click at [390, 199] on label "True" at bounding box center [403, 197] width 50 height 28
click at [390, 199] on input "True" at bounding box center [389, 198] width 9 height 8
radio input "true"
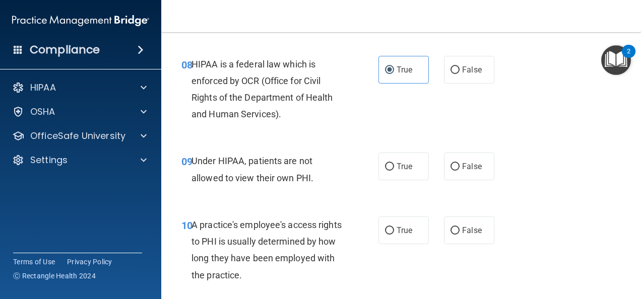
scroll to position [822, 0]
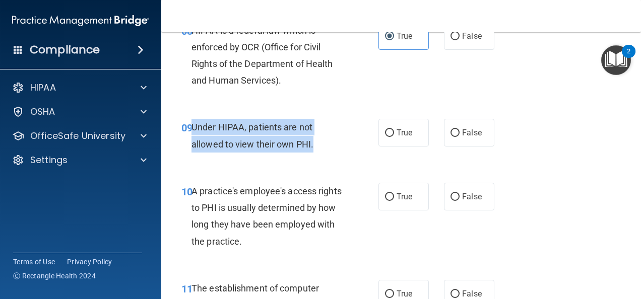
drag, startPoint x: 190, startPoint y: 123, endPoint x: 341, endPoint y: 143, distance: 151.4
click at [341, 143] on div "09 Under HIPAA, patients are not allowed to view their own PHI." at bounding box center [279, 138] width 227 height 38
copy div "Under HIPAA, patients are not allowed to view their own PHI."
click at [450, 134] on input "False" at bounding box center [454, 133] width 9 height 8
radio input "true"
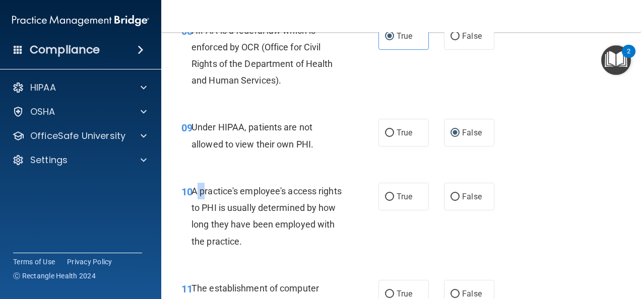
click at [205, 194] on span "A practice's employee's access rights to PHI is usually determined by how long …" at bounding box center [266, 216] width 150 height 61
drag, startPoint x: 205, startPoint y: 194, endPoint x: 191, endPoint y: 187, distance: 15.3
click at [191, 187] on div "10 A practice's employee's access rights to PHI is usually determined by how lo…" at bounding box center [279, 219] width 227 height 72
click at [300, 222] on span "A practice's employee's access rights to PHI is usually determined by how long …" at bounding box center [266, 216] width 150 height 61
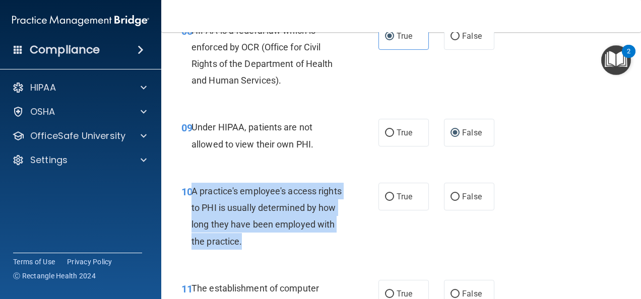
drag, startPoint x: 192, startPoint y: 189, endPoint x: 314, endPoint y: 246, distance: 134.6
click at [314, 246] on div "A practice's employee's access rights to PHI is usually determined by how long …" at bounding box center [270, 216] width 159 height 67
copy span "A practice's employee's access rights to PHI is usually determined by how long …"
click at [454, 195] on input "False" at bounding box center [454, 197] width 9 height 8
radio input "true"
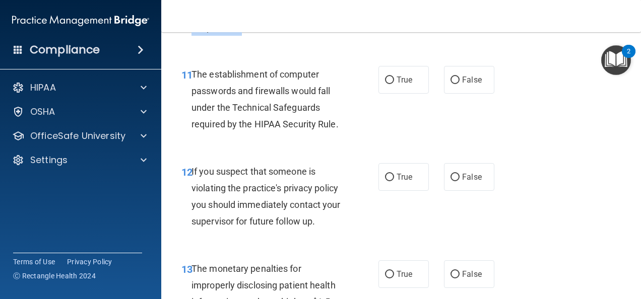
scroll to position [1054, 0]
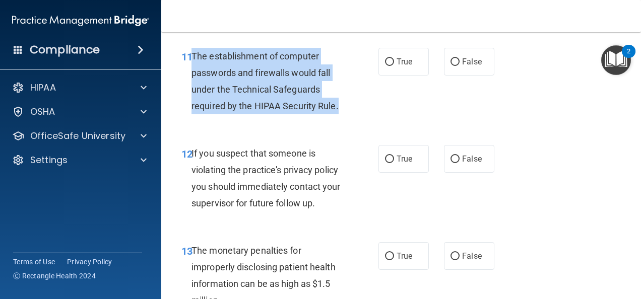
drag, startPoint x: 192, startPoint y: 52, endPoint x: 339, endPoint y: 111, distance: 157.8
click at [339, 111] on div "The establishment of computer passwords and firewalls would fall under the Tech…" at bounding box center [270, 81] width 159 height 67
copy span "The establishment of computer passwords and firewalls would fall under the Tech…"
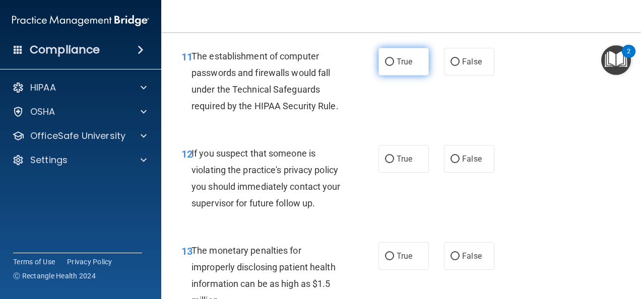
click at [406, 57] on span "True" at bounding box center [405, 62] width 16 height 10
click at [394, 58] on input "True" at bounding box center [389, 62] width 9 height 8
radio input "true"
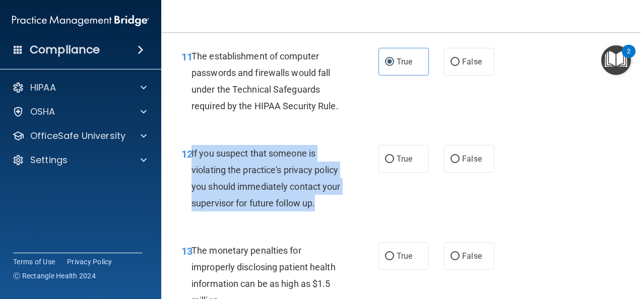
drag, startPoint x: 191, startPoint y: 151, endPoint x: 366, endPoint y: 207, distance: 183.9
click at [366, 207] on div "12 If you suspect that someone is violating the practice's privacy policy you s…" at bounding box center [279, 181] width 227 height 72
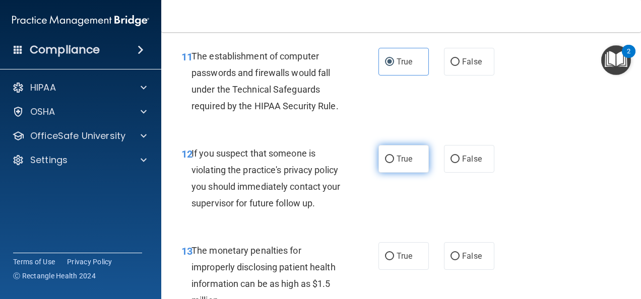
drag, startPoint x: 396, startPoint y: 151, endPoint x: 384, endPoint y: 154, distance: 12.1
click at [385, 156] on input "True" at bounding box center [389, 160] width 9 height 8
radio input "true"
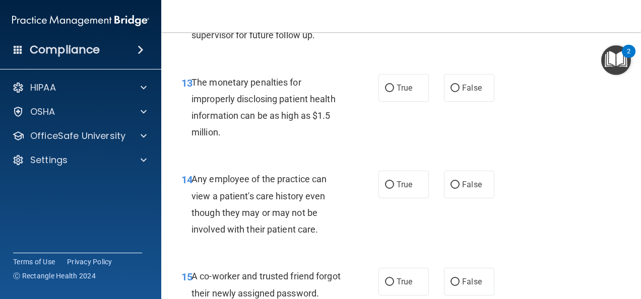
scroll to position [1232, 0]
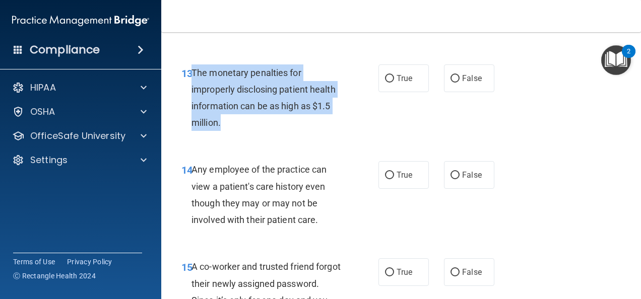
drag, startPoint x: 192, startPoint y: 71, endPoint x: 340, endPoint y: 126, distance: 157.0
click at [340, 126] on div "The monetary penalties for improperly disclosing patient health information can…" at bounding box center [270, 97] width 159 height 67
click at [385, 78] on input "True" at bounding box center [389, 79] width 9 height 8
radio input "true"
click at [202, 176] on div "Any employee of the practice can view a patient's care history even though they…" at bounding box center [270, 194] width 159 height 67
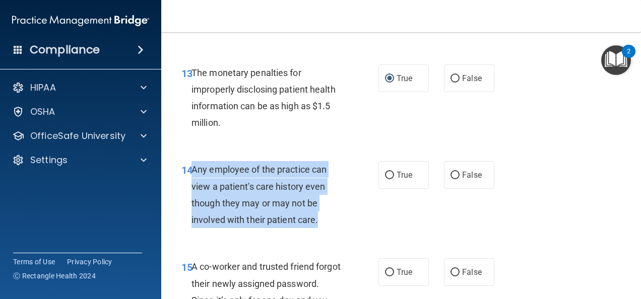
drag, startPoint x: 192, startPoint y: 168, endPoint x: 351, endPoint y: 217, distance: 165.4
click at [351, 217] on div "14 Any employee of the practice can view a patient's care history even though t…" at bounding box center [279, 197] width 227 height 72
click at [450, 178] on input "False" at bounding box center [454, 176] width 9 height 8
radio input "true"
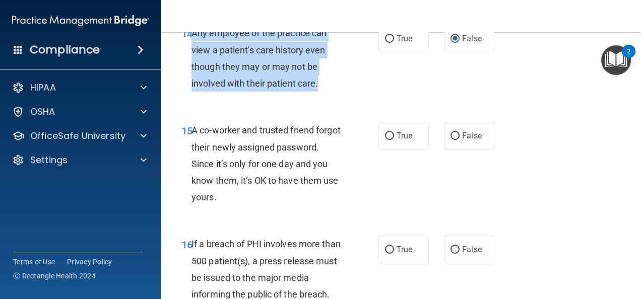
scroll to position [1378, 0]
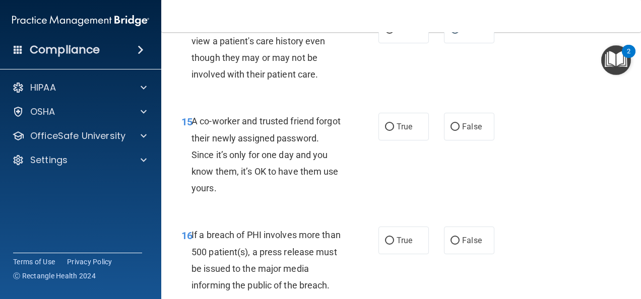
click at [536, 170] on div "15 A co-worker and trusted friend forgot their newly assigned password. Since i…" at bounding box center [401, 157] width 454 height 114
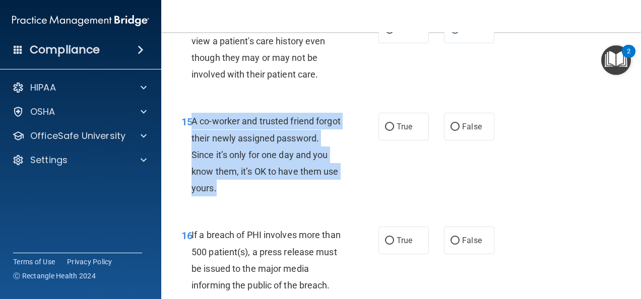
drag, startPoint x: 191, startPoint y: 122, endPoint x: 330, endPoint y: 184, distance: 151.5
click at [330, 184] on div "A co-worker and trusted friend forgot their newly assigned password. Since it’s…" at bounding box center [270, 155] width 159 height 84
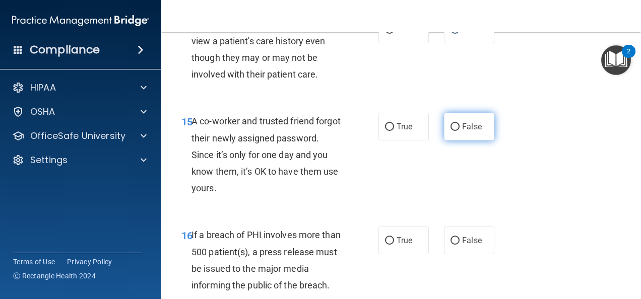
click at [476, 119] on label "False" at bounding box center [469, 127] width 50 height 28
click at [460, 123] on input "False" at bounding box center [454, 127] width 9 height 8
radio input "true"
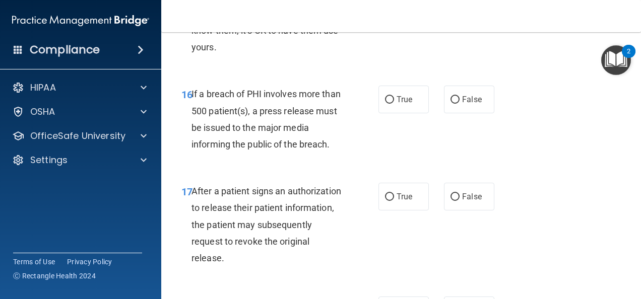
scroll to position [1523, 0]
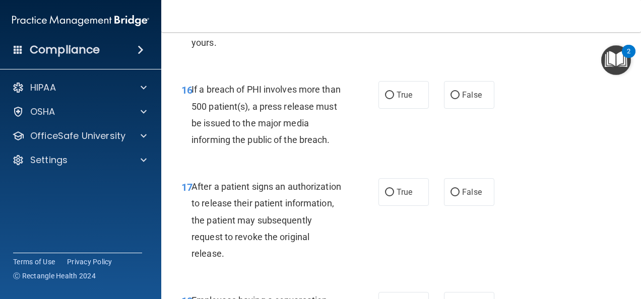
click at [191, 86] on span "If a breach of PHI involves more than 500 patient(s), a press release must be i…" at bounding box center [265, 114] width 149 height 61
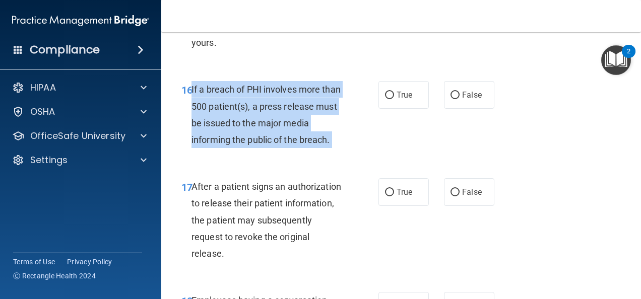
drag, startPoint x: 191, startPoint y: 86, endPoint x: 344, endPoint y: 139, distance: 161.1
click at [344, 139] on div "If a breach of PHI involves more than 500 patient(s), a press release must be i…" at bounding box center [270, 114] width 159 height 67
click at [387, 94] on input "True" at bounding box center [389, 96] width 9 height 8
radio input "true"
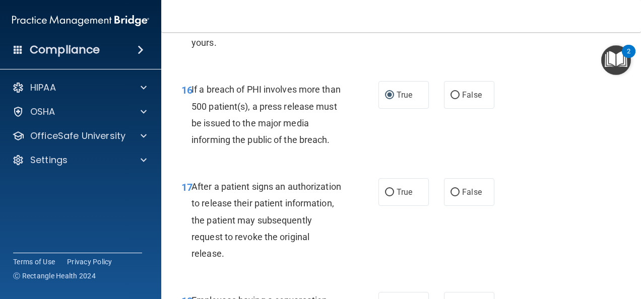
click at [261, 168] on div "17 After a patient signs an authorization to release their patient information,…" at bounding box center [401, 223] width 454 height 114
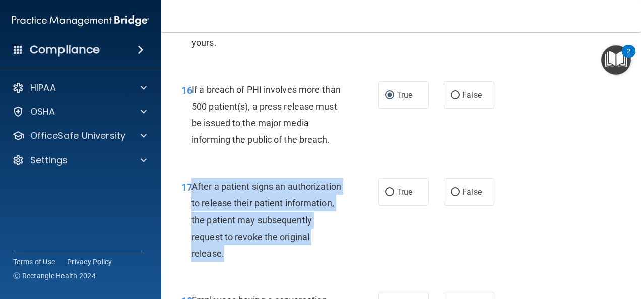
drag, startPoint x: 192, startPoint y: 185, endPoint x: 366, endPoint y: 253, distance: 186.7
click at [366, 253] on div "17 After a patient signs an authorization to release their patient information,…" at bounding box center [279, 222] width 227 height 89
click at [385, 194] on input "True" at bounding box center [389, 193] width 9 height 8
radio input "true"
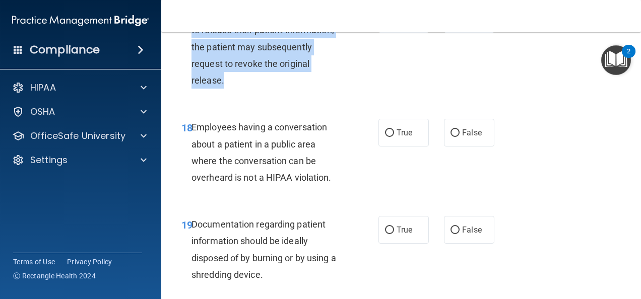
scroll to position [1706, 0]
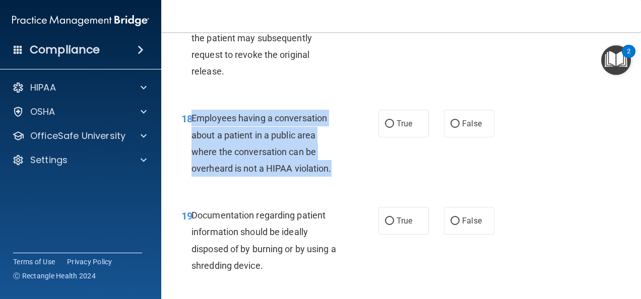
drag, startPoint x: 190, startPoint y: 117, endPoint x: 333, endPoint y: 177, distance: 154.2
click at [333, 177] on div "18 Employees having a conversation about a patient in a public area where the c…" at bounding box center [279, 146] width 227 height 72
click at [451, 121] on input "False" at bounding box center [454, 124] width 9 height 8
radio input "true"
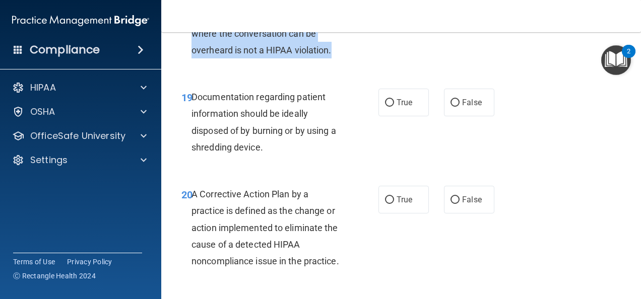
scroll to position [1829, 0]
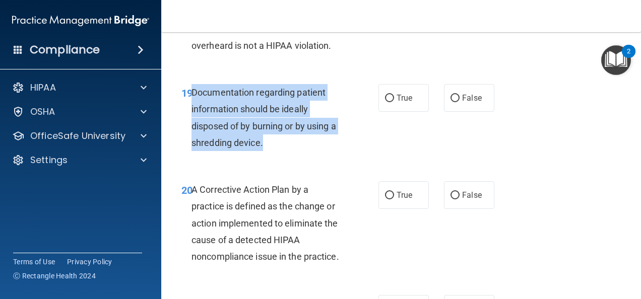
drag, startPoint x: 192, startPoint y: 88, endPoint x: 308, endPoint y: 148, distance: 131.2
click at [308, 148] on div "Documentation regarding patient information should be ideally disposed of by bu…" at bounding box center [270, 117] width 159 height 67
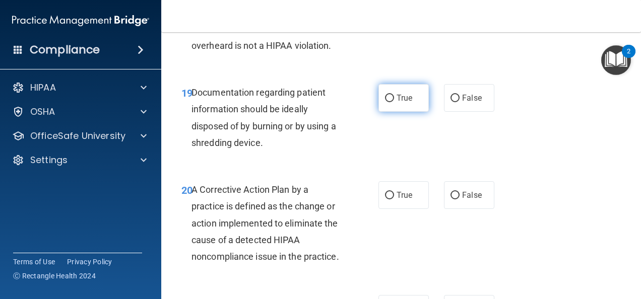
click at [379, 104] on label "True" at bounding box center [403, 98] width 50 height 28
click at [385, 102] on input "True" at bounding box center [389, 99] width 9 height 8
radio input "true"
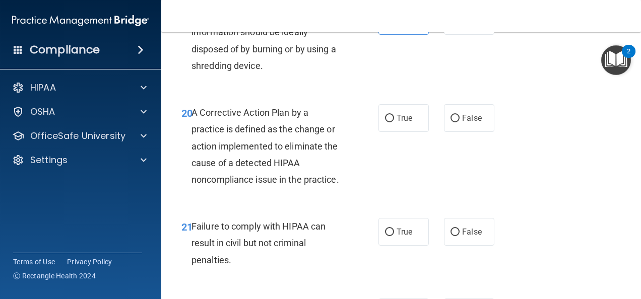
scroll to position [1924, 0]
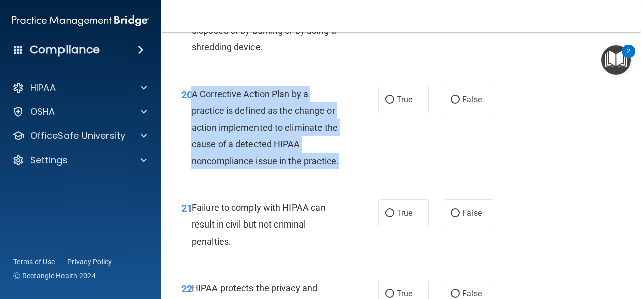
drag, startPoint x: 193, startPoint y: 90, endPoint x: 343, endPoint y: 183, distance: 175.9
click at [343, 169] on div "A Corrective Action Plan by a practice is defined as the change or action imple…" at bounding box center [270, 128] width 159 height 84
click at [386, 93] on div "20 A Corrective Action Plan by a practice is defined as the change or action im…" at bounding box center [401, 130] width 454 height 114
click at [386, 98] on input "True" at bounding box center [389, 100] width 9 height 8
radio input "true"
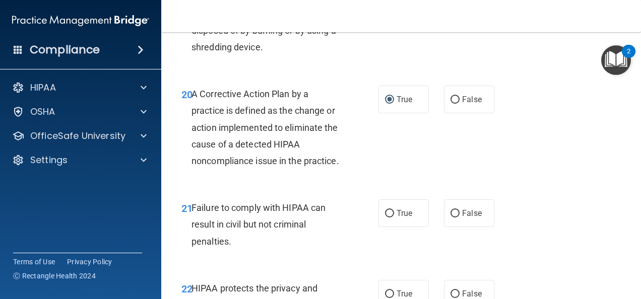
click at [400, 156] on div "20 A Corrective Action Plan by a practice is defined as the change or action im…" at bounding box center [401, 130] width 454 height 114
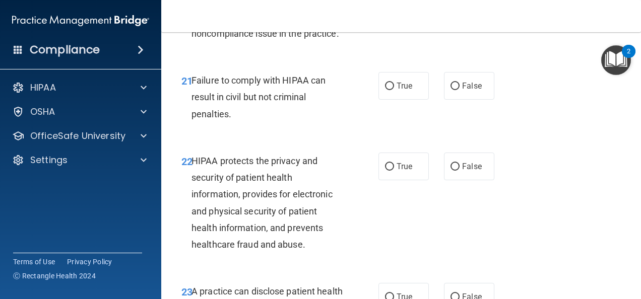
scroll to position [2056, 0]
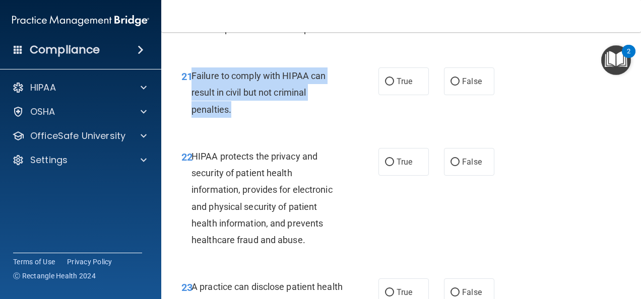
drag, startPoint x: 192, startPoint y: 89, endPoint x: 351, endPoint y: 128, distance: 163.0
click at [351, 123] on div "21 Failure to comply with HIPAA can result in civil but not criminal penalties." at bounding box center [279, 95] width 227 height 55
click at [453, 86] on input "False" at bounding box center [454, 82] width 9 height 8
radio input "true"
drag, startPoint x: 349, startPoint y: 157, endPoint x: 269, endPoint y: 151, distance: 80.3
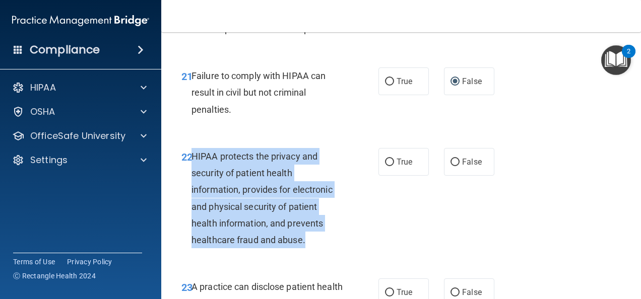
drag, startPoint x: 191, startPoint y: 170, endPoint x: 333, endPoint y: 255, distance: 164.5
click at [333, 248] on div "HIPAA protects the privacy and security of patient health information, provides…" at bounding box center [270, 198] width 159 height 100
click at [385, 166] on input "True" at bounding box center [389, 163] width 9 height 8
radio input "true"
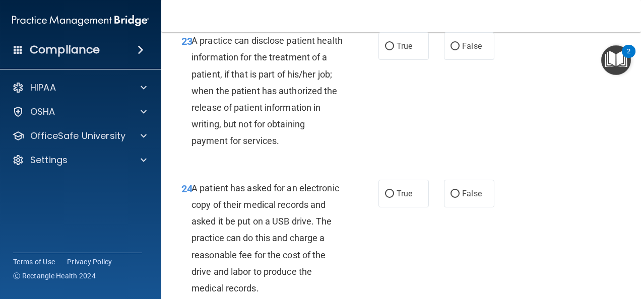
scroll to position [2294, 0]
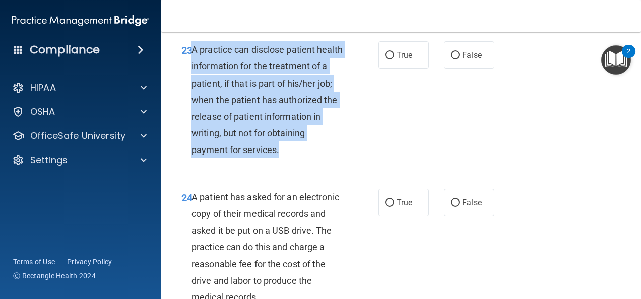
drag, startPoint x: 191, startPoint y: 63, endPoint x: 334, endPoint y: 163, distance: 173.6
click at [334, 159] on div "A practice can disclose patient health information for the treatment of a patie…" at bounding box center [270, 99] width 159 height 117
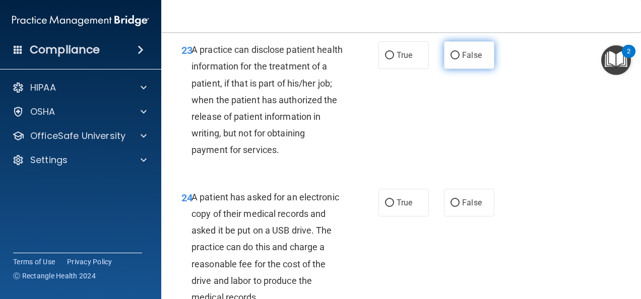
click at [447, 69] on label "False" at bounding box center [469, 55] width 50 height 28
click at [450, 59] on input "False" at bounding box center [454, 56] width 9 height 8
radio input "true"
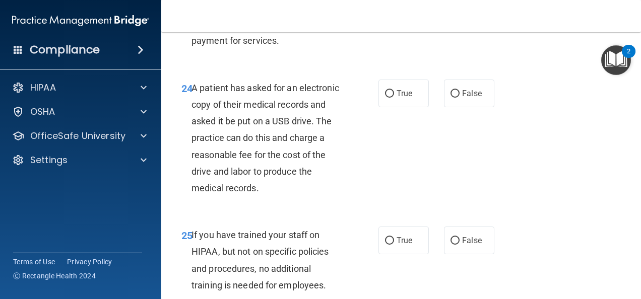
scroll to position [2407, 0]
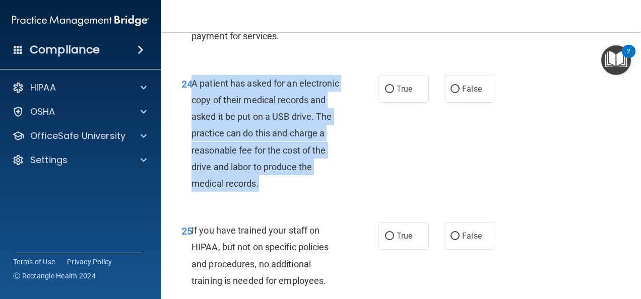
drag, startPoint x: 192, startPoint y: 99, endPoint x: 336, endPoint y: 201, distance: 176.0
click at [336, 192] on div "A patient has asked for an electronic copy of their medical records and asked i…" at bounding box center [270, 133] width 159 height 117
click at [386, 93] on input "True" at bounding box center [389, 90] width 9 height 8
radio input "true"
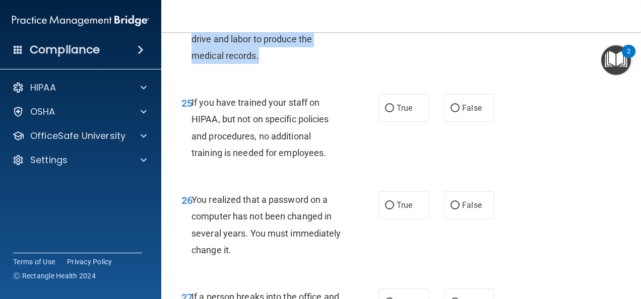
scroll to position [2545, 0]
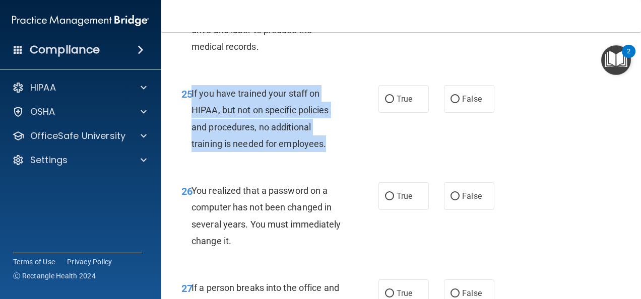
drag, startPoint x: 191, startPoint y: 108, endPoint x: 340, endPoint y: 162, distance: 158.3
click at [340, 152] on div "If you have trained your staff on HIPAA, but not on specific policies and proce…" at bounding box center [270, 118] width 159 height 67
click at [450, 103] on input "False" at bounding box center [454, 100] width 9 height 8
radio input "true"
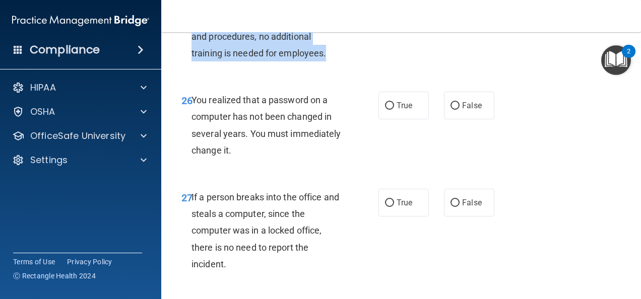
scroll to position [2644, 0]
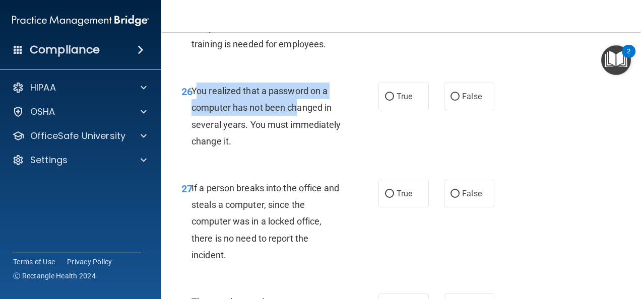
drag, startPoint x: 193, startPoint y: 106, endPoint x: 297, endPoint y: 128, distance: 106.2
click at [297, 128] on span "You realized that a password on a computer has not been changed in several year…" at bounding box center [266, 116] width 150 height 61
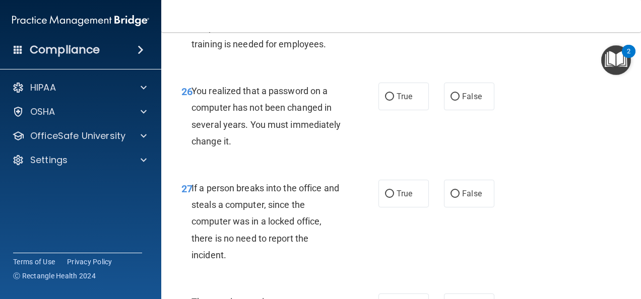
click at [190, 70] on div "25 If you have trained your staff on HIPAA, but not on specific policies and pr…" at bounding box center [401, 21] width 454 height 97
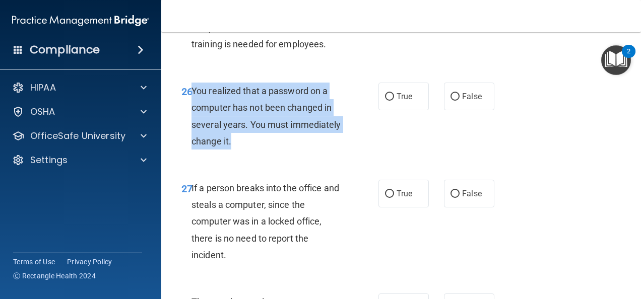
drag, startPoint x: 191, startPoint y: 102, endPoint x: 292, endPoint y: 160, distance: 116.0
click at [292, 150] on div "You realized that a password on a computer has not been changed in several year…" at bounding box center [270, 116] width 159 height 67
click at [385, 101] on input "True" at bounding box center [389, 97] width 9 height 8
radio input "true"
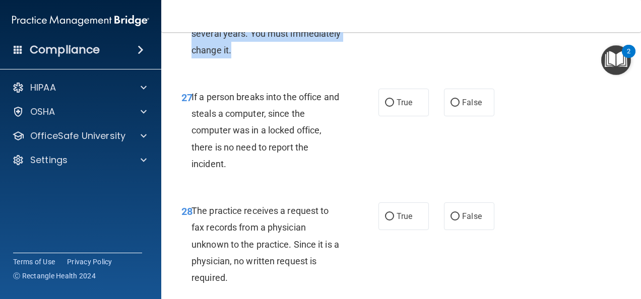
scroll to position [2758, 0]
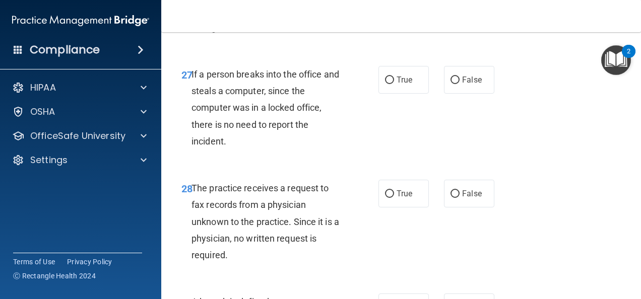
click at [190, 89] on div "27 If a person breaks into the office and steals a computer, since the computer…" at bounding box center [279, 110] width 227 height 89
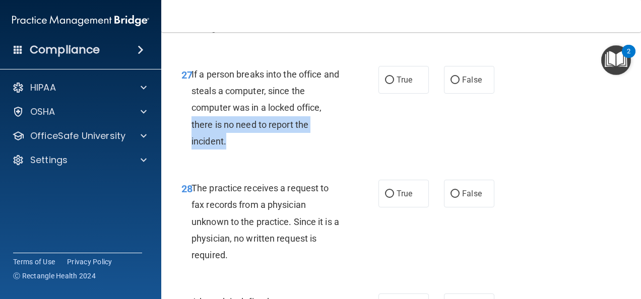
drag, startPoint x: 231, startPoint y: 162, endPoint x: 169, endPoint y: 135, distance: 67.7
click at [169, 135] on div "27 If a person breaks into the office and steals a computer, since the computer…" at bounding box center [279, 110] width 227 height 89
click at [450, 84] on input "False" at bounding box center [454, 81] width 9 height 8
radio input "true"
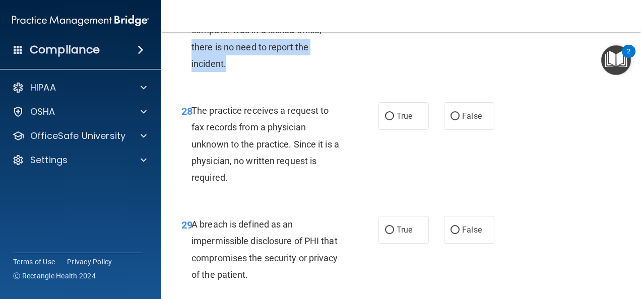
scroll to position [2890, 0]
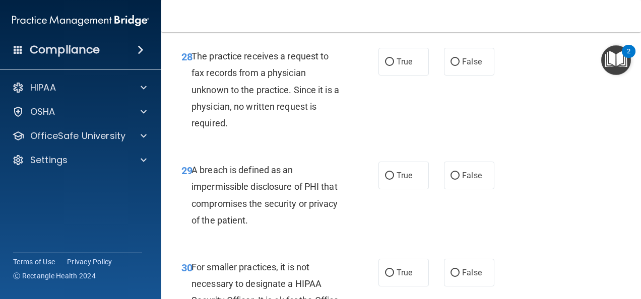
click at [320, 149] on div "28 The practice receives a request to fax records from a physician unknown to t…" at bounding box center [401, 92] width 454 height 114
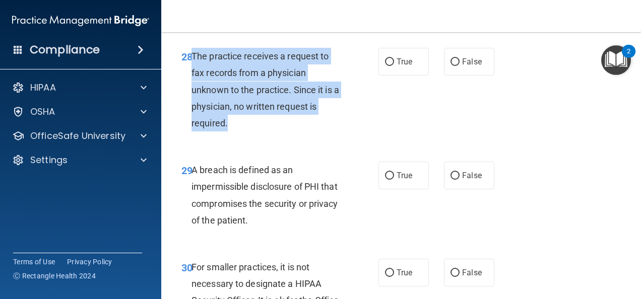
drag, startPoint x: 191, startPoint y: 70, endPoint x: 303, endPoint y: 141, distance: 133.2
click at [303, 132] on div "The practice receives a request to fax records from a physician unknown to the …" at bounding box center [270, 90] width 159 height 84
click at [450, 66] on input "False" at bounding box center [454, 62] width 9 height 8
radio input "true"
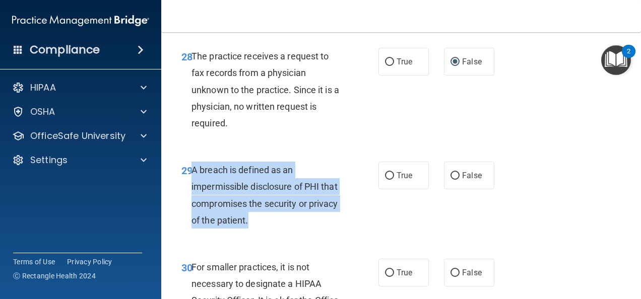
drag, startPoint x: 192, startPoint y: 184, endPoint x: 338, endPoint y: 242, distance: 156.1
click at [338, 229] on div "A breach is defined as an impermissible disclosure of PHI that compromises the …" at bounding box center [270, 195] width 159 height 67
click at [385, 180] on input "True" at bounding box center [389, 176] width 9 height 8
radio input "true"
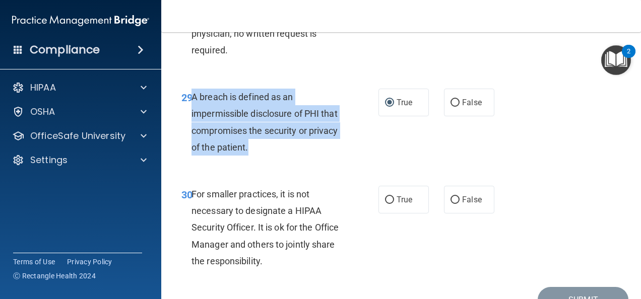
scroll to position [3033, 0]
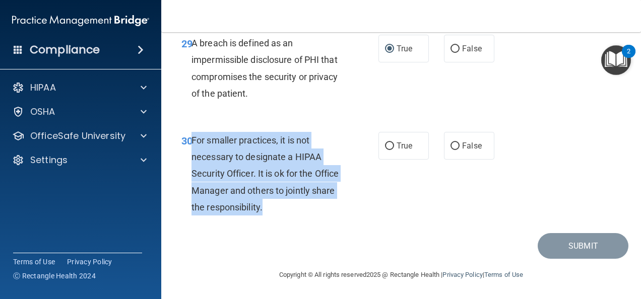
drag, startPoint x: 190, startPoint y: 137, endPoint x: 334, endPoint y: 210, distance: 161.1
click at [334, 210] on div "30 For smaller practices, it is not necessary to designate a HIPAA Security Off…" at bounding box center [279, 176] width 227 height 89
click at [445, 137] on label "False" at bounding box center [469, 146] width 50 height 28
click at [450, 143] on input "False" at bounding box center [454, 147] width 9 height 8
radio input "true"
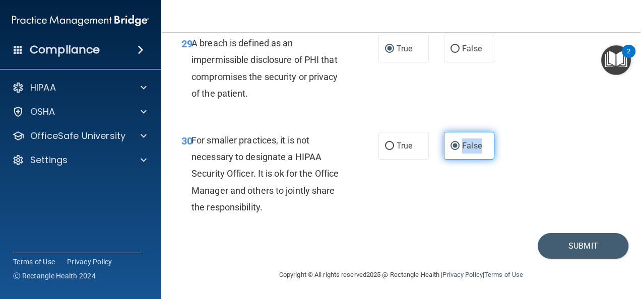
click at [445, 137] on label "False" at bounding box center [469, 146] width 50 height 28
click at [450, 143] on input "False" at bounding box center [454, 147] width 9 height 8
click at [542, 245] on button "Submit" at bounding box center [583, 246] width 91 height 26
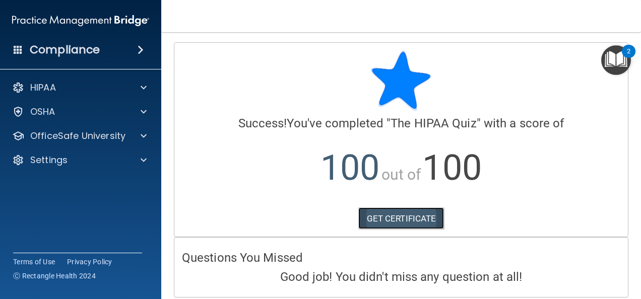
click at [394, 221] on link "GET CERTIFICATE" at bounding box center [401, 219] width 86 height 22
